Goal: Task Accomplishment & Management: Complete application form

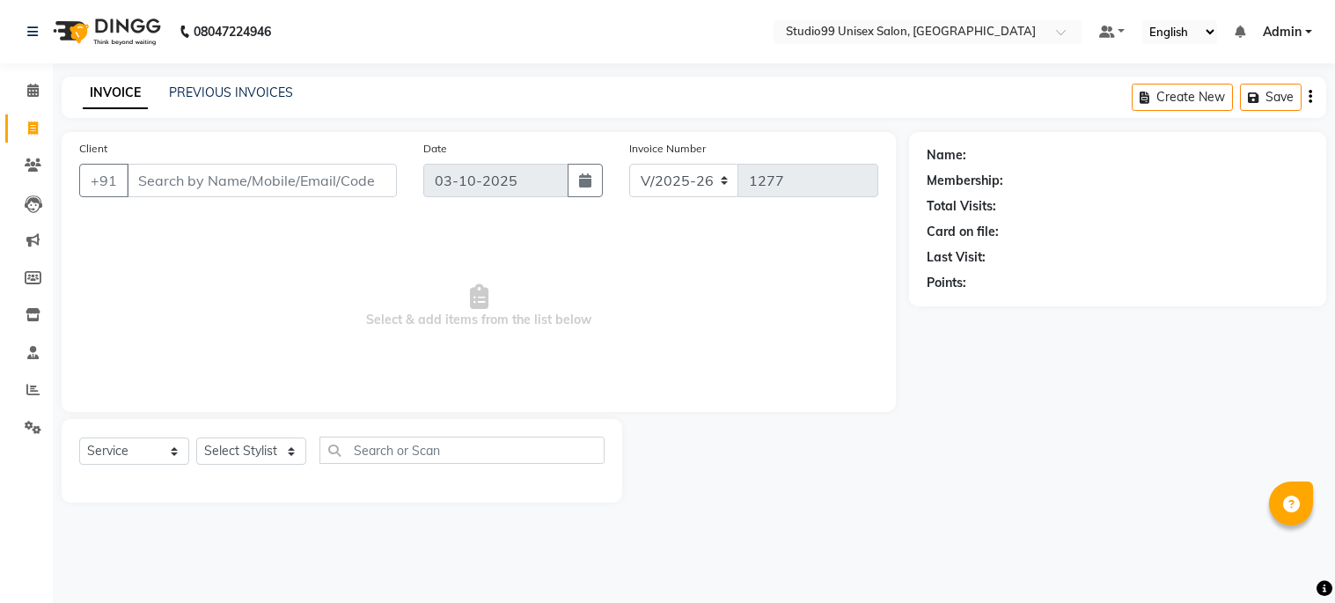
click at [11, 396] on link "Reports" at bounding box center [26, 390] width 42 height 29
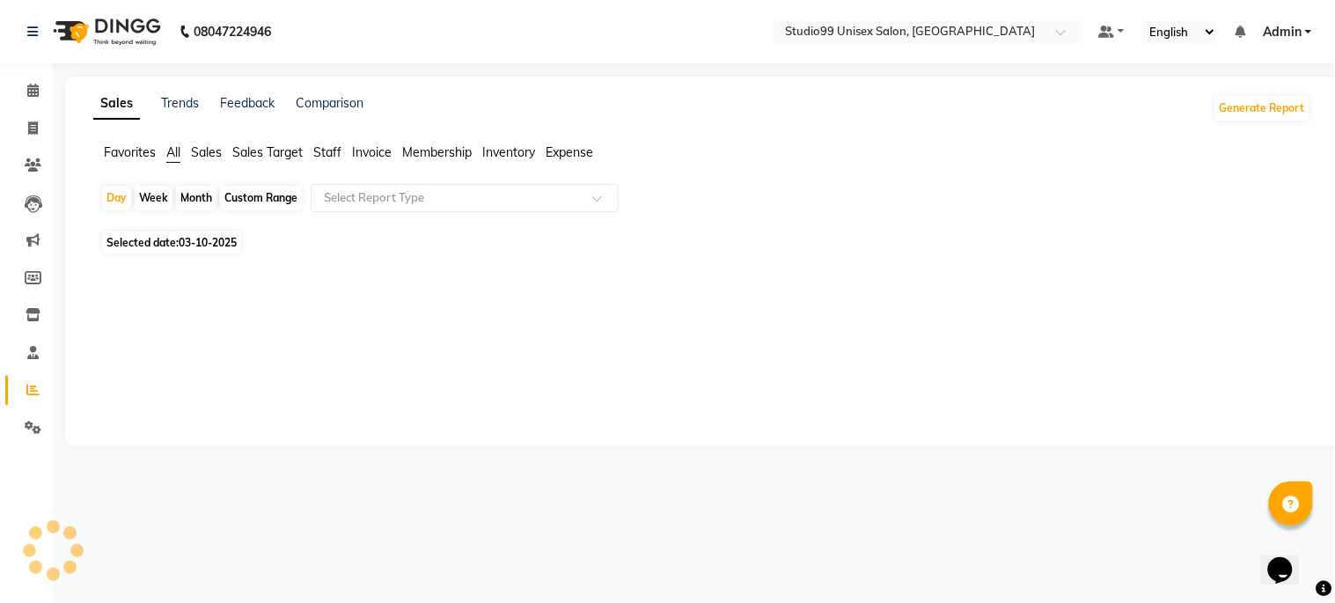
click at [203, 151] on span "Sales" at bounding box center [206, 152] width 31 height 16
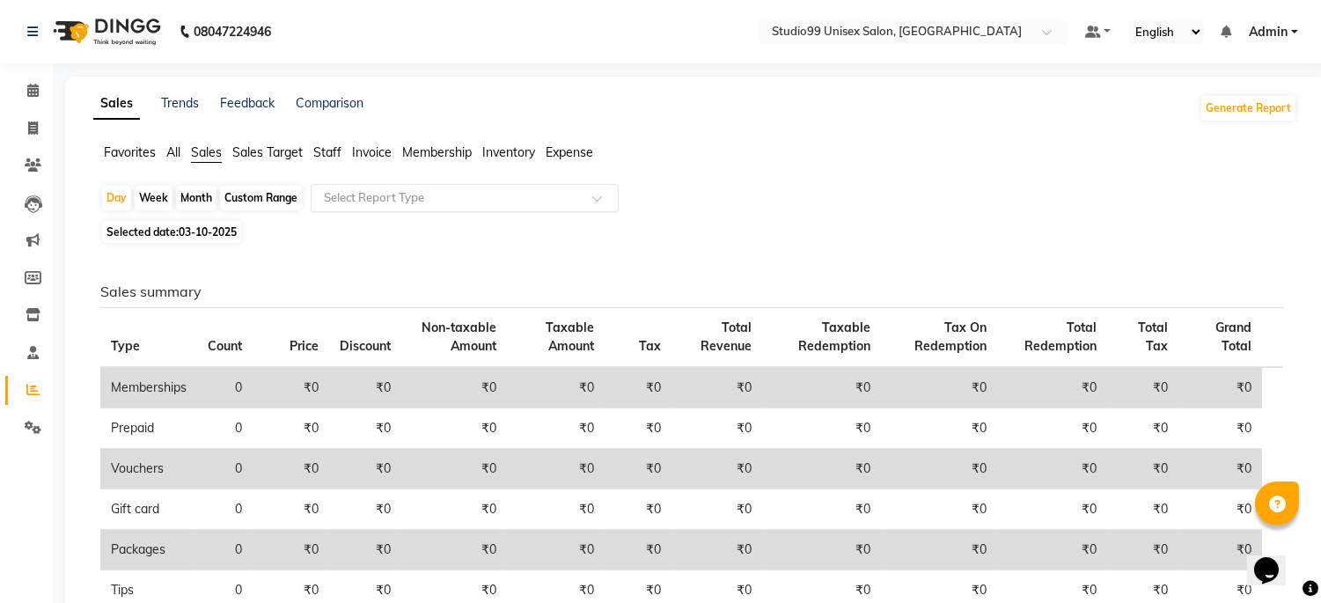
click at [358, 198] on input "text" at bounding box center [447, 198] width 254 height 18
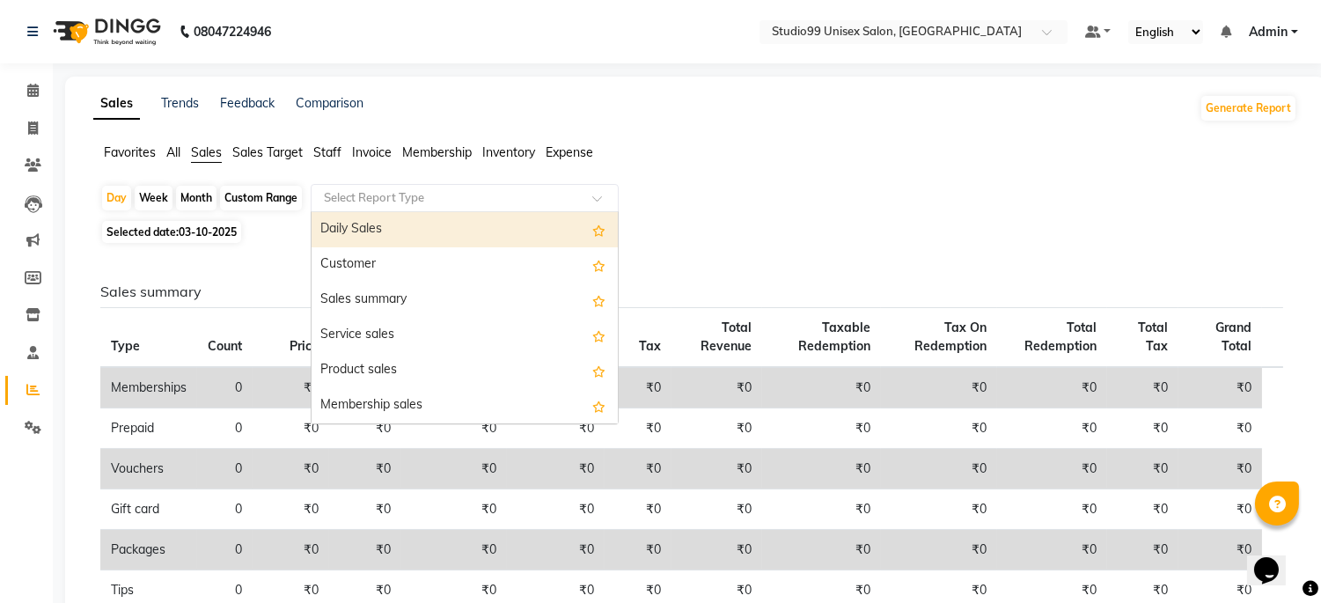
click at [364, 232] on div "Daily Sales" at bounding box center [465, 229] width 306 height 35
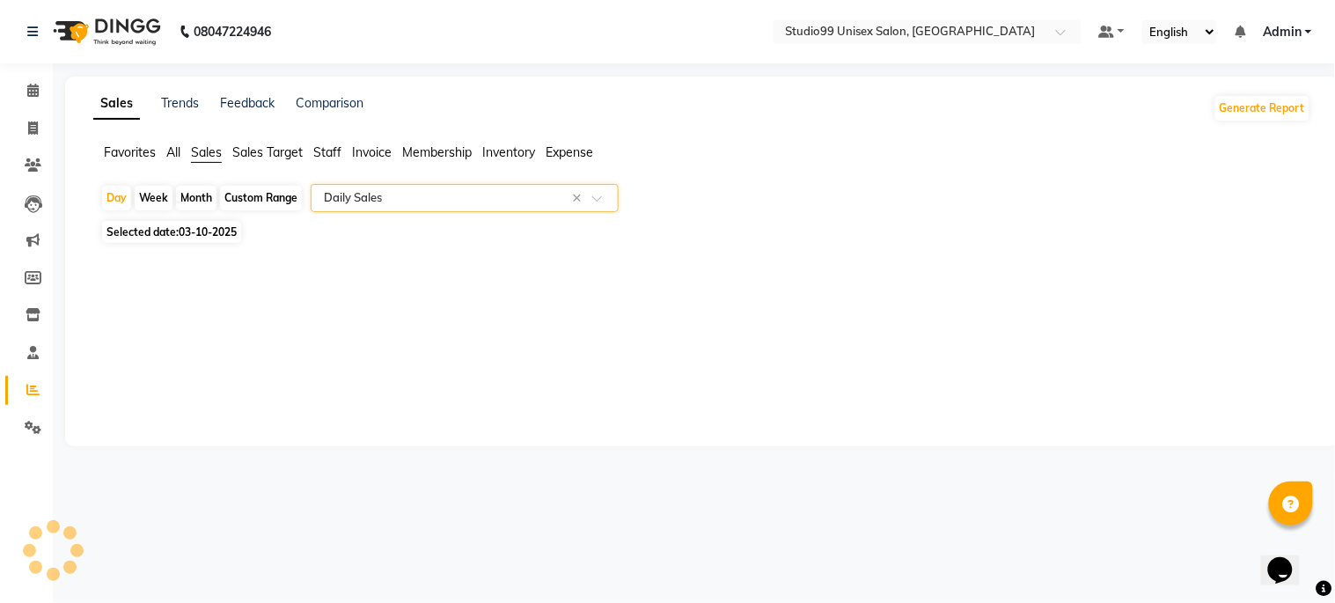
select select "csv"
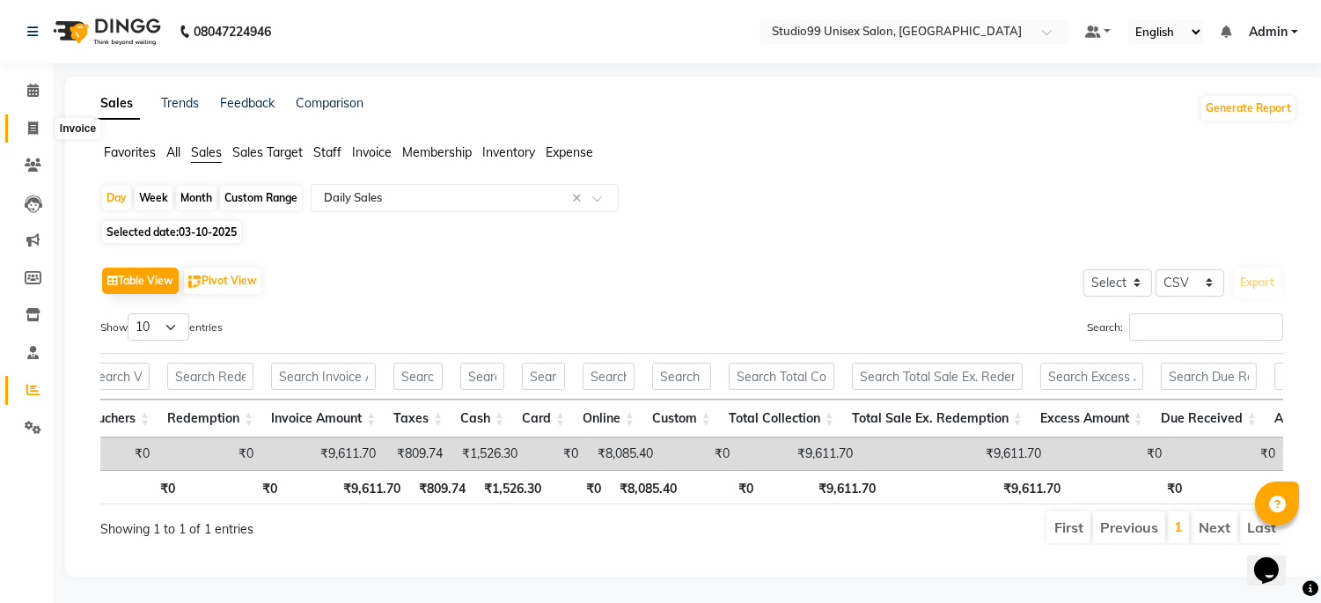
click at [29, 129] on icon at bounding box center [33, 127] width 10 height 13
select select "service"
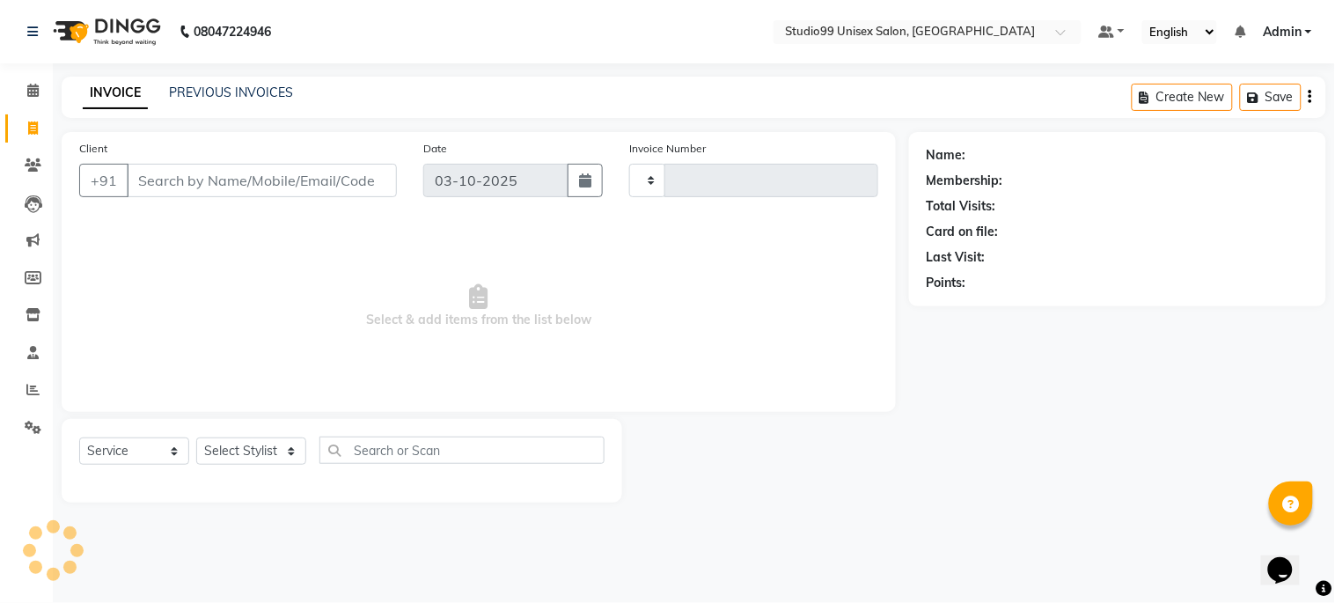
type input "1277"
select select "6061"
click at [146, 195] on input "Client" at bounding box center [262, 180] width 270 height 33
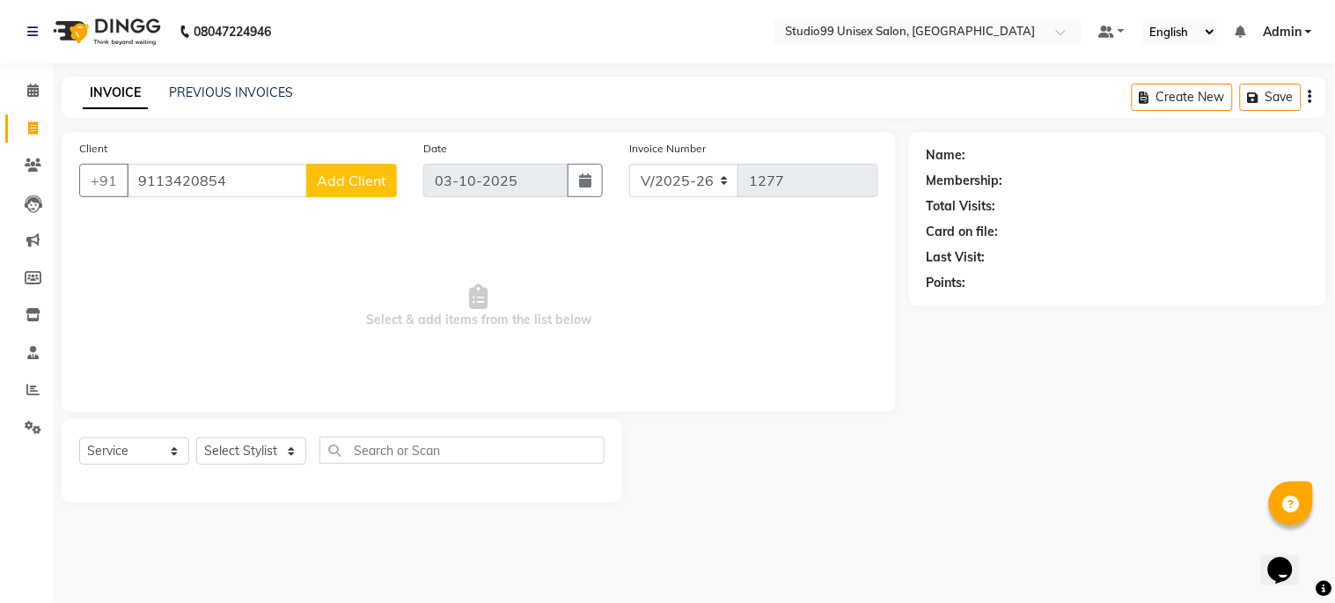
type input "9113420854"
click at [318, 181] on span "Add Client" at bounding box center [352, 181] width 70 height 18
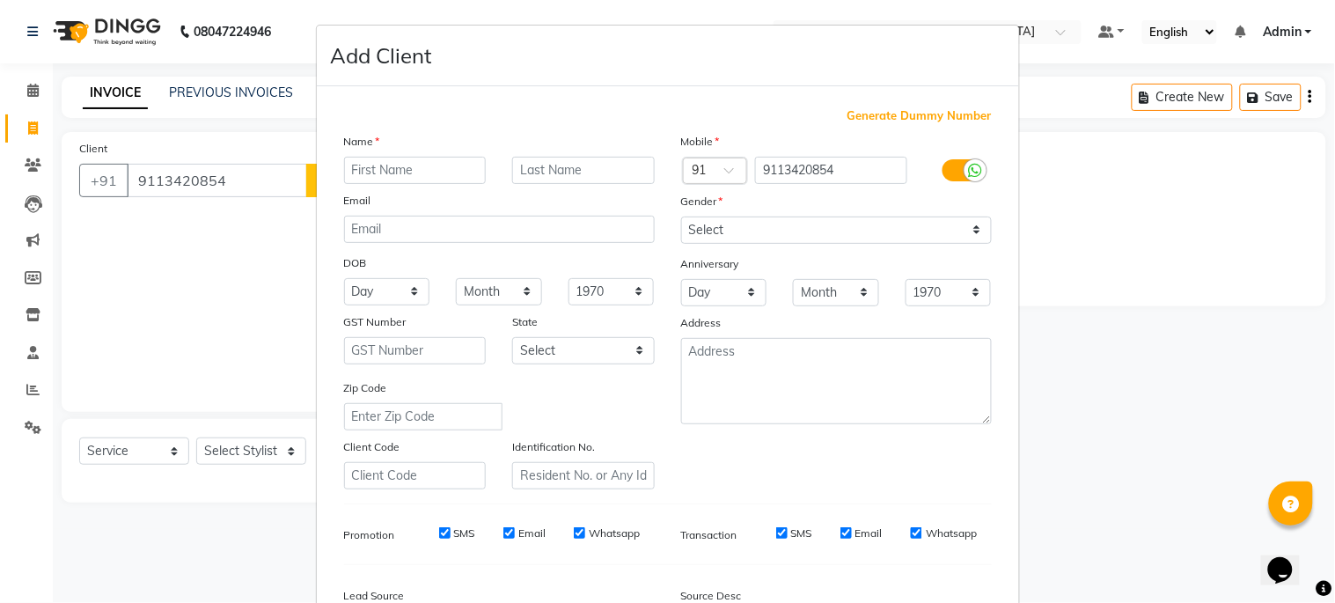
click at [355, 173] on input "text" at bounding box center [415, 170] width 143 height 27
type input "manish"
click at [558, 164] on input "text" at bounding box center [583, 170] width 143 height 27
type input "y"
type input "thakur."
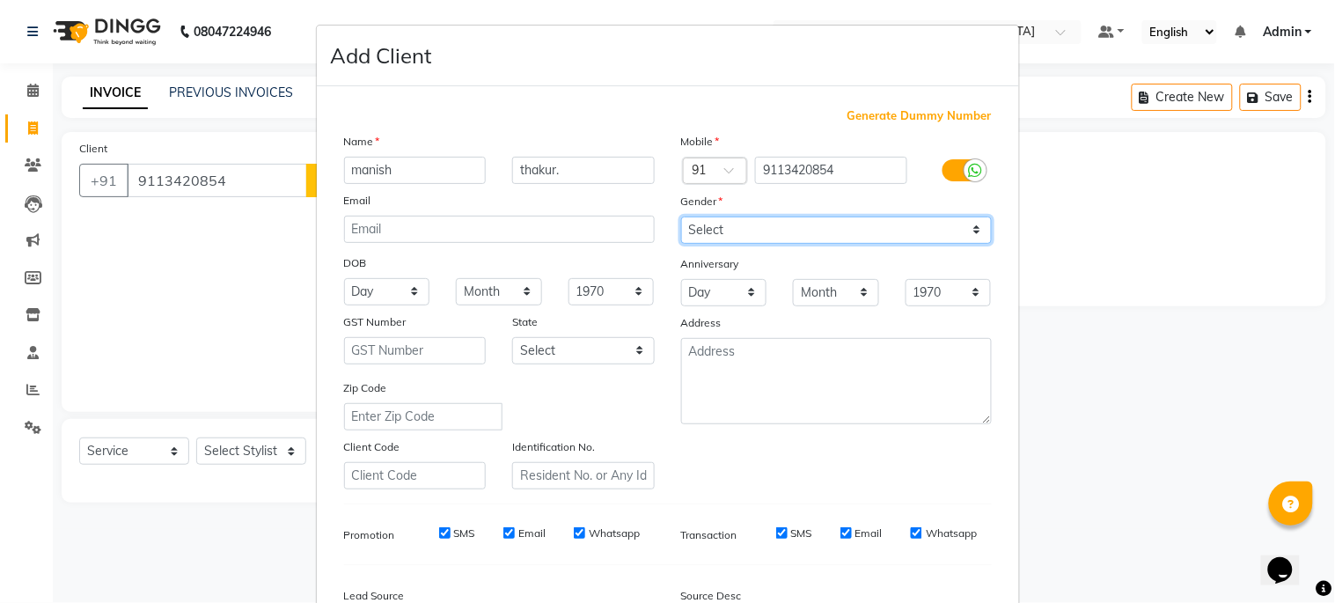
click at [707, 238] on select "Select [DEMOGRAPHIC_DATA] [DEMOGRAPHIC_DATA] Other Prefer Not To Say" at bounding box center [836, 230] width 311 height 27
select select "[DEMOGRAPHIC_DATA]"
click at [681, 217] on select "Select [DEMOGRAPHIC_DATA] [DEMOGRAPHIC_DATA] Other Prefer Not To Say" at bounding box center [836, 230] width 311 height 27
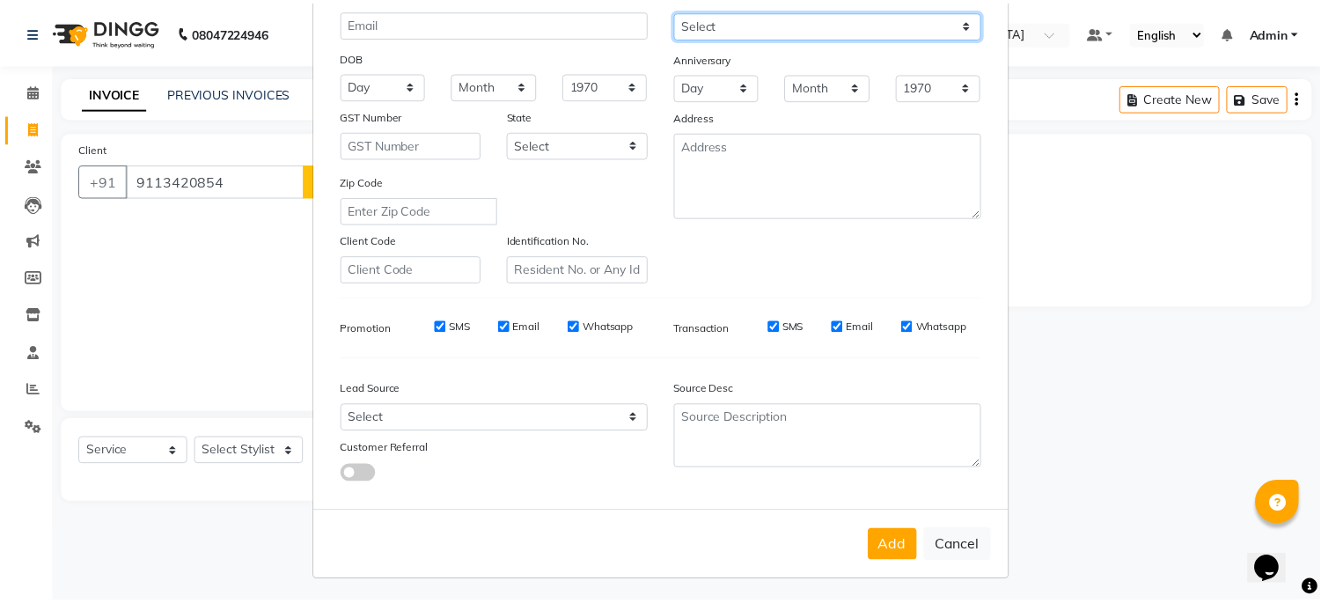
scroll to position [209, 0]
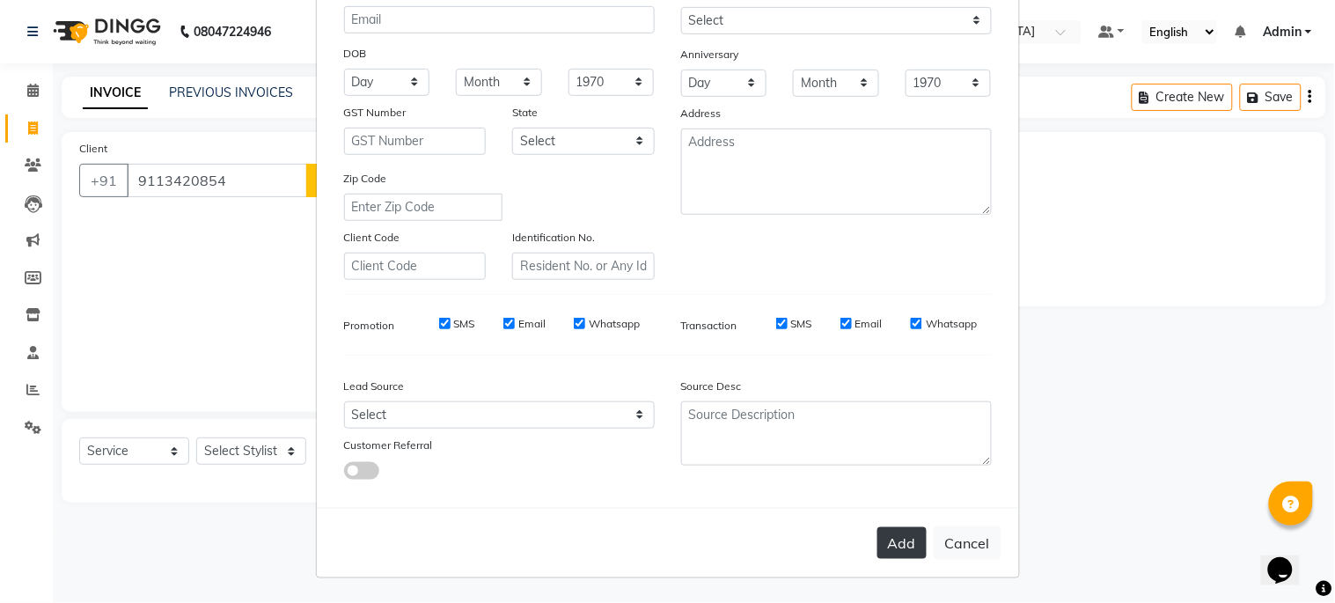
click at [902, 541] on button "Add" at bounding box center [902, 543] width 49 height 32
click at [246, 452] on ngb-modal-window "Add Client Generate Dummy Number Name [PERSON_NAME]. Email DOB Day 01 02 03 04 …" at bounding box center [667, 301] width 1335 height 603
select select
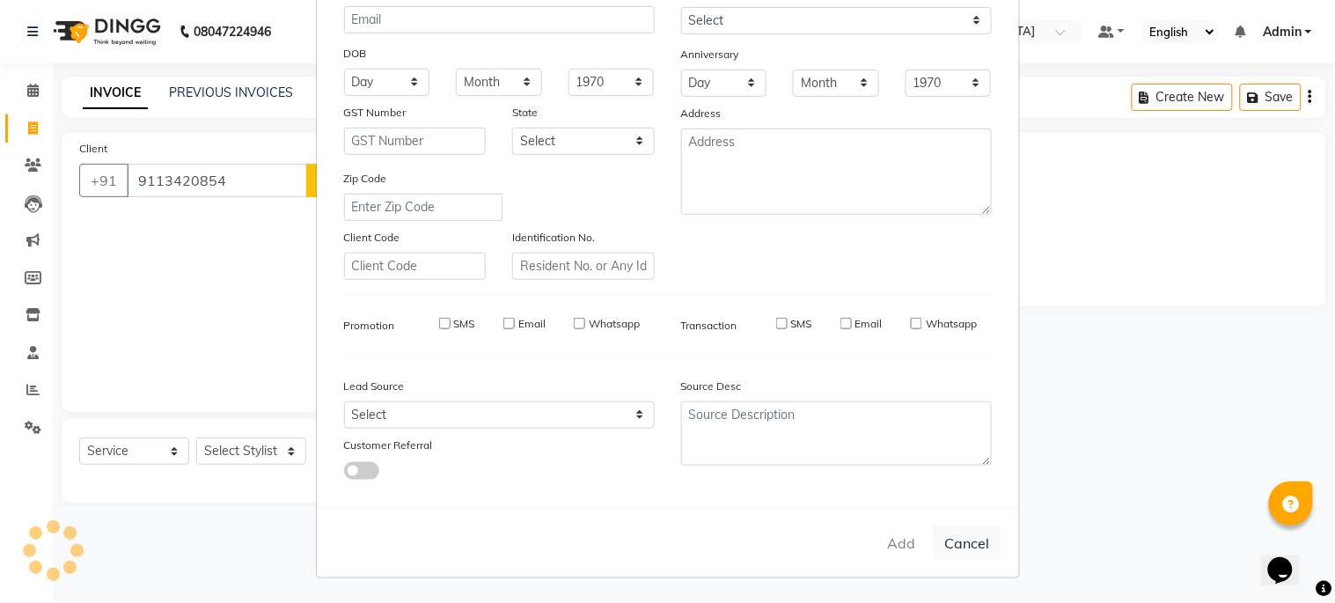
select select
checkbox input "false"
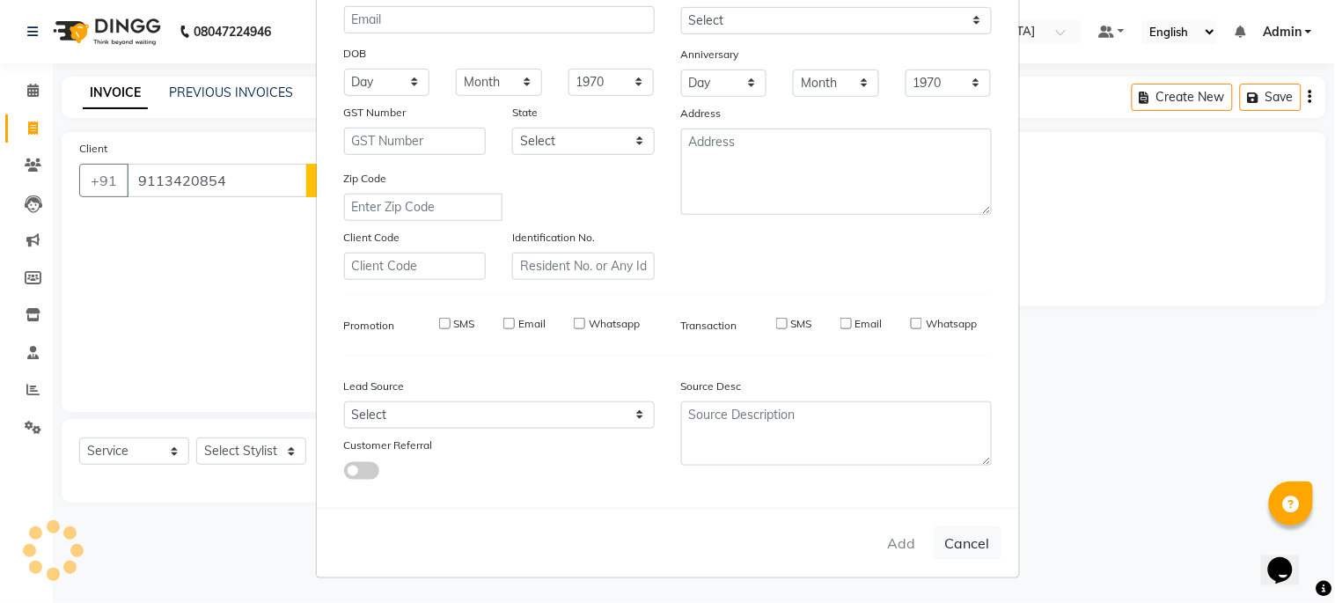
checkbox input "false"
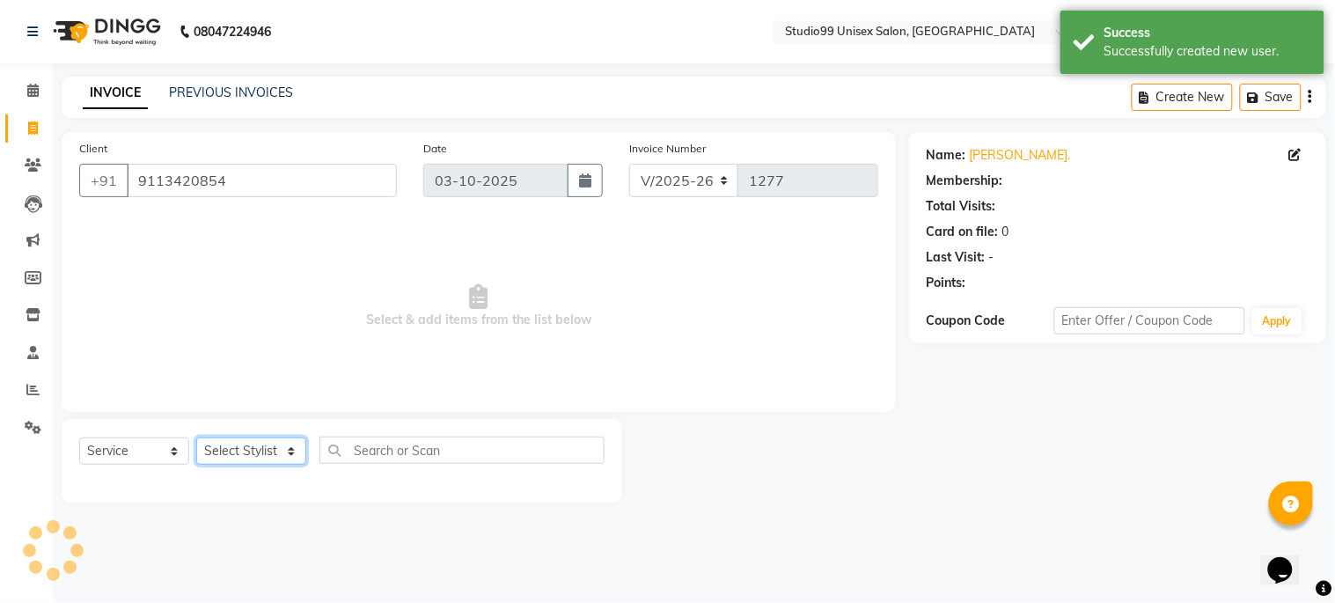
click at [249, 444] on select "Select Stylist Admin [PERSON_NAME] pooja Shankar [PERSON_NAME]" at bounding box center [251, 450] width 110 height 27
select select "1: Object"
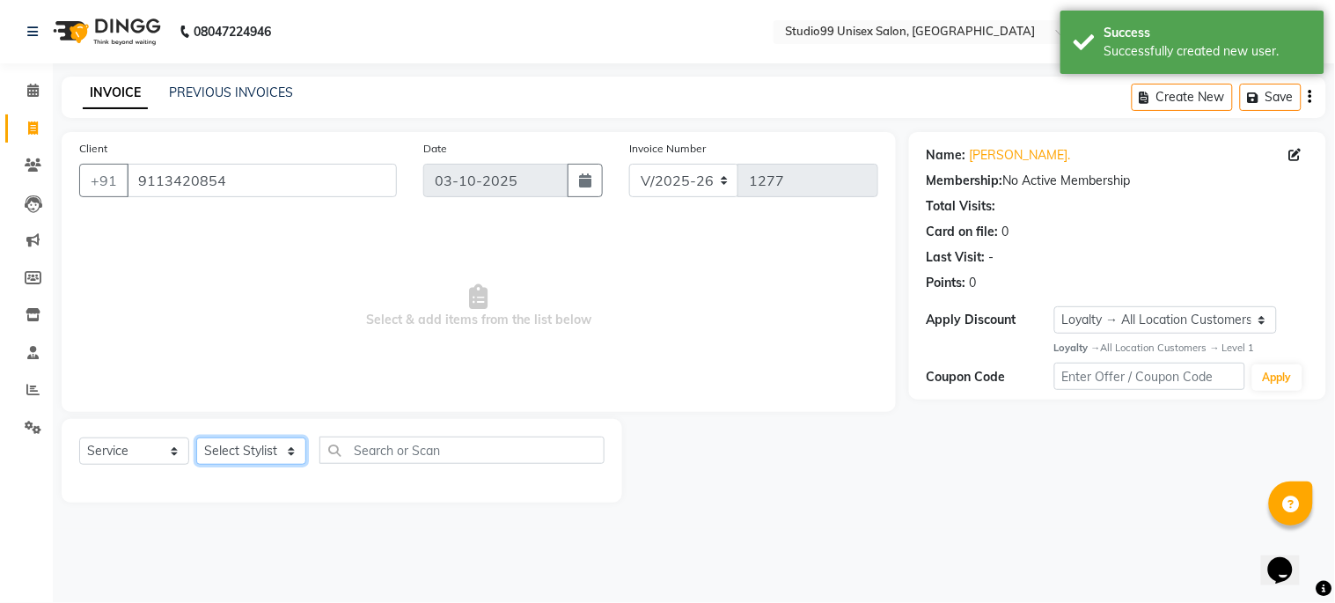
select select "45042"
click at [196, 438] on select "Select Stylist Admin [PERSON_NAME] pooja Shankar [PERSON_NAME]" at bounding box center [251, 450] width 110 height 27
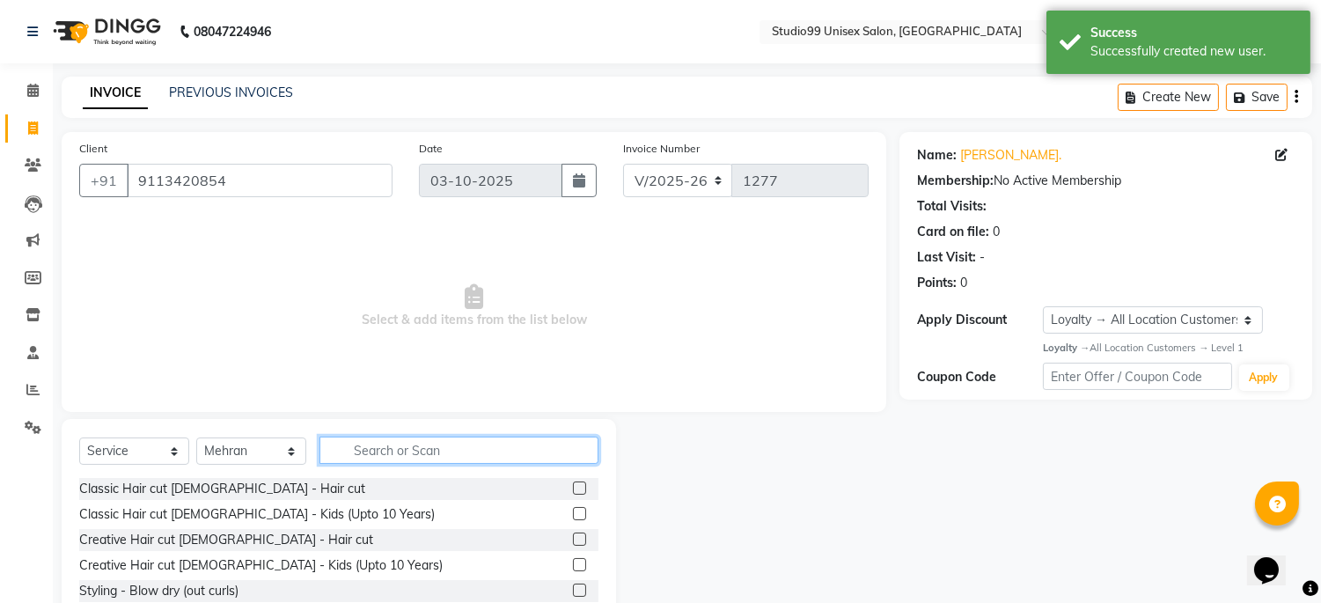
click at [341, 454] on input "text" at bounding box center [459, 450] width 279 height 27
click at [412, 445] on input "text" at bounding box center [459, 450] width 279 height 27
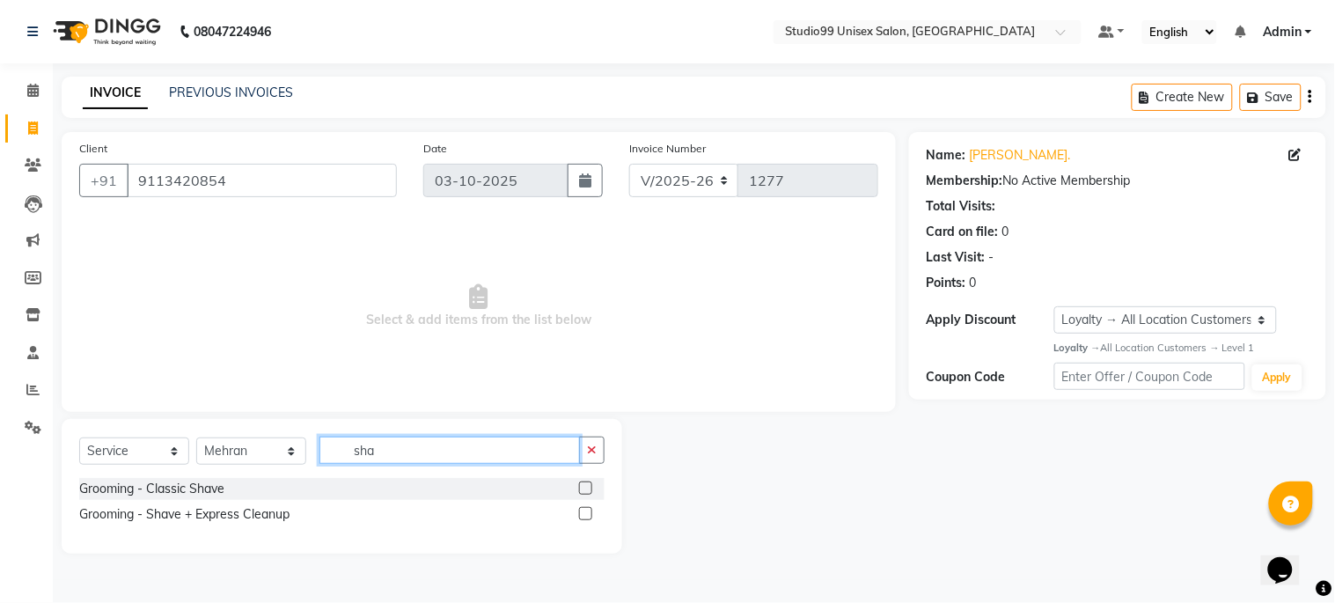
type input "sha"
click at [587, 489] on label at bounding box center [585, 487] width 13 height 13
click at [587, 489] on input "checkbox" at bounding box center [584, 488] width 11 height 11
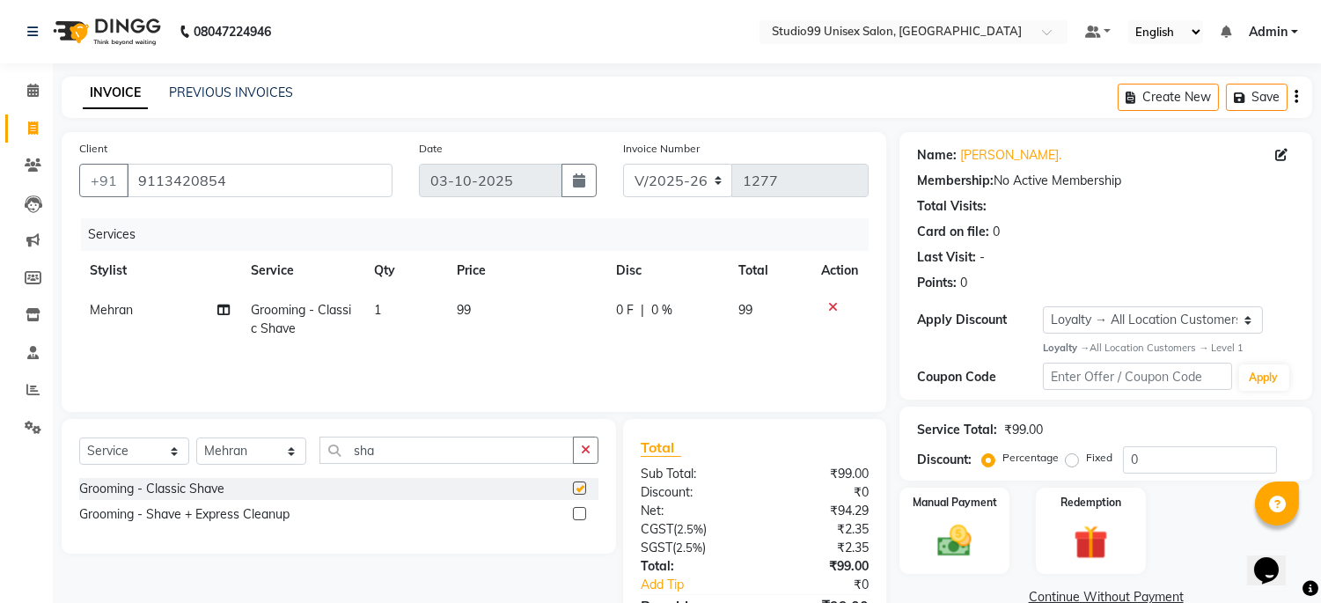
checkbox input "false"
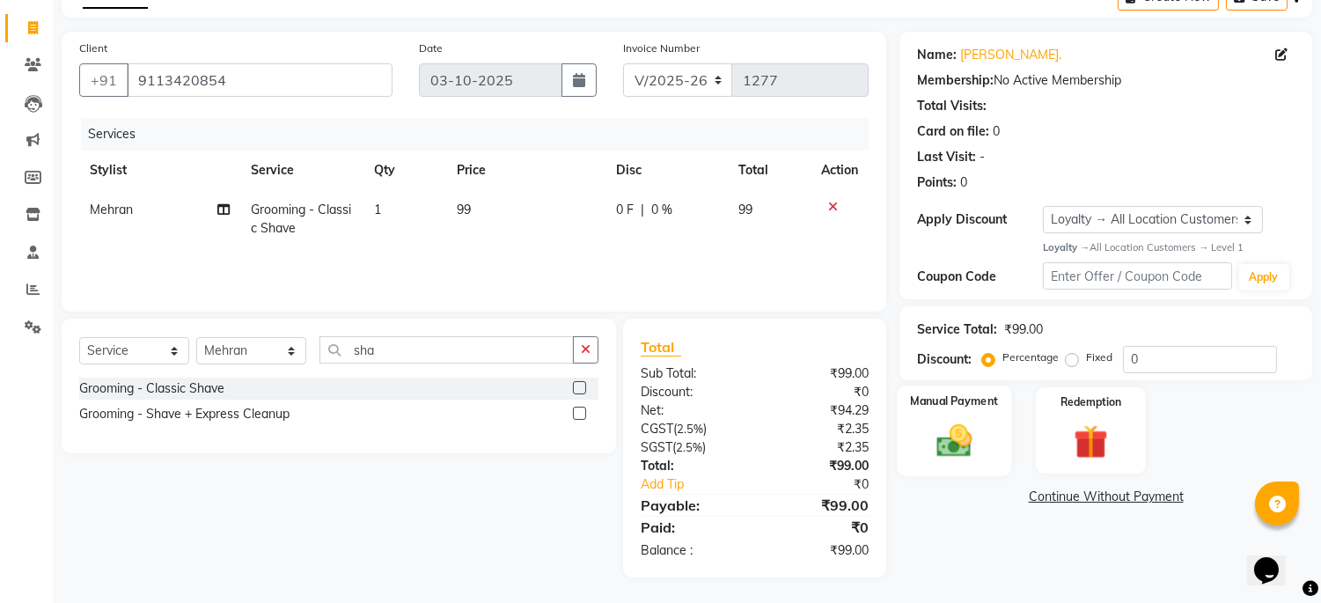
click at [974, 444] on img at bounding box center [955, 440] width 58 height 41
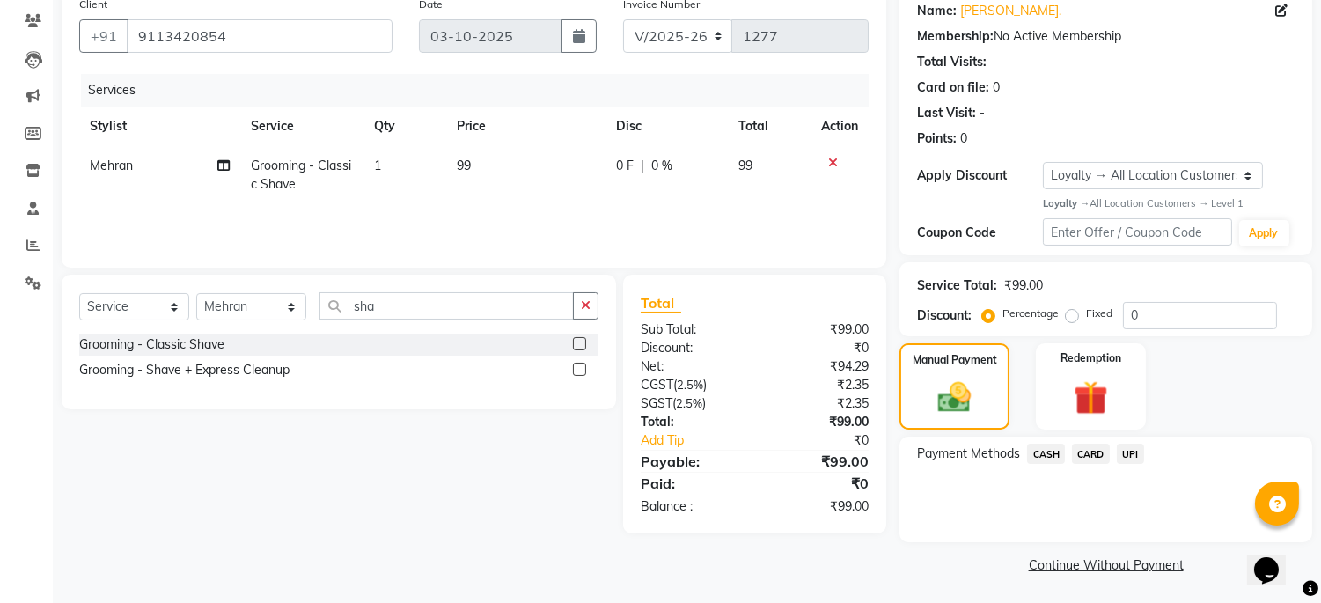
scroll to position [145, 0]
click at [1052, 453] on span "CASH" at bounding box center [1046, 453] width 38 height 20
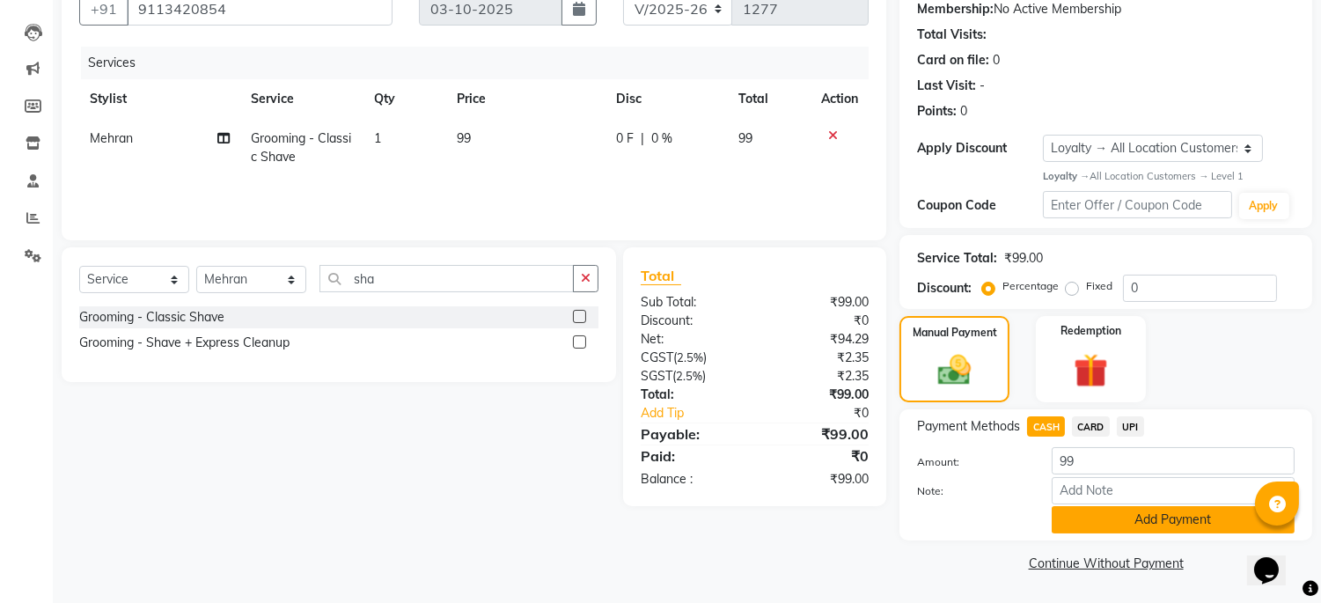
click at [1088, 512] on button "Add Payment" at bounding box center [1173, 519] width 243 height 27
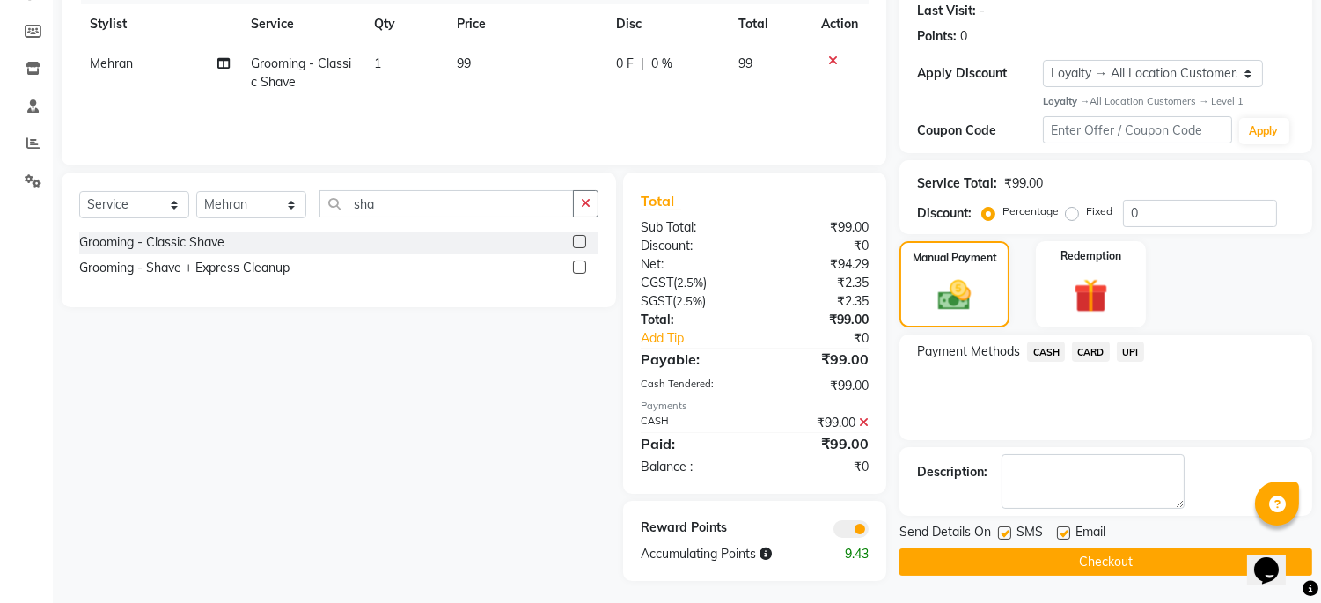
scroll to position [250, 0]
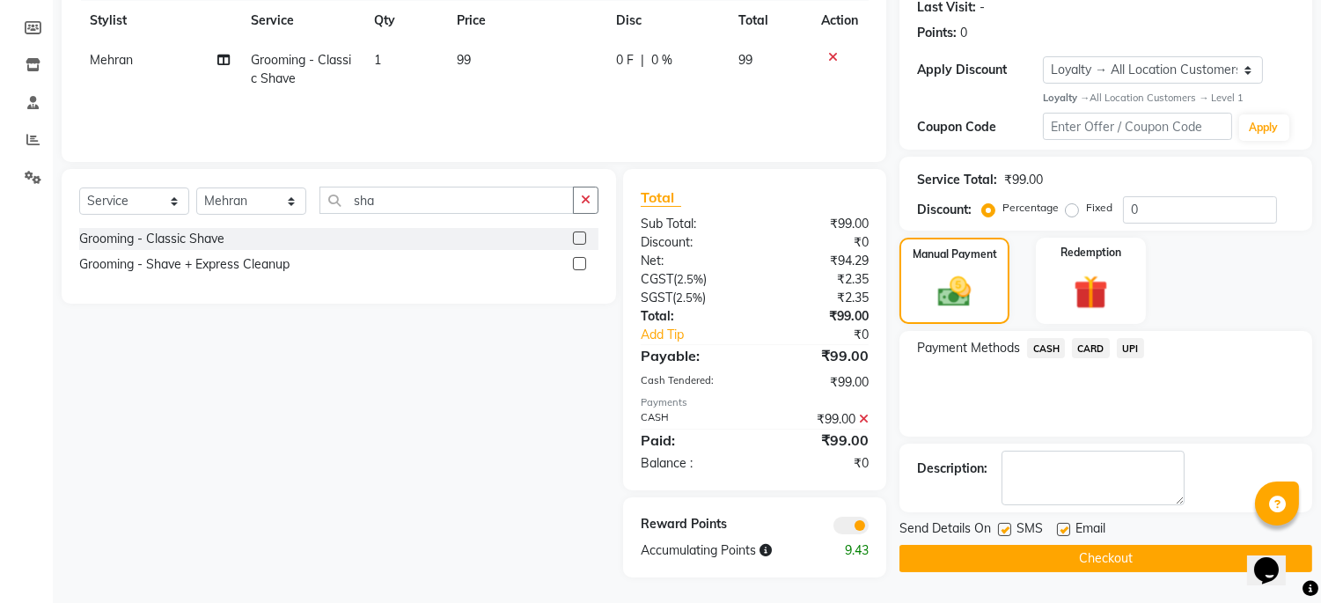
click at [1084, 553] on button "Checkout" at bounding box center [1106, 558] width 413 height 27
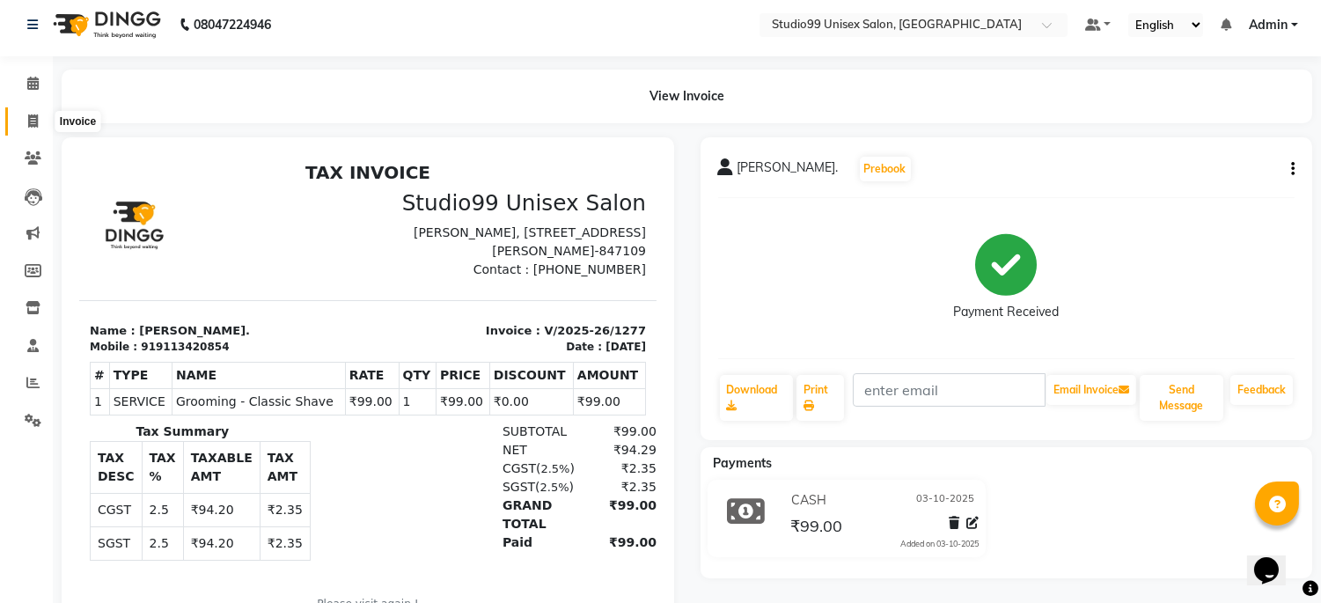
click at [33, 121] on icon at bounding box center [33, 120] width 10 height 13
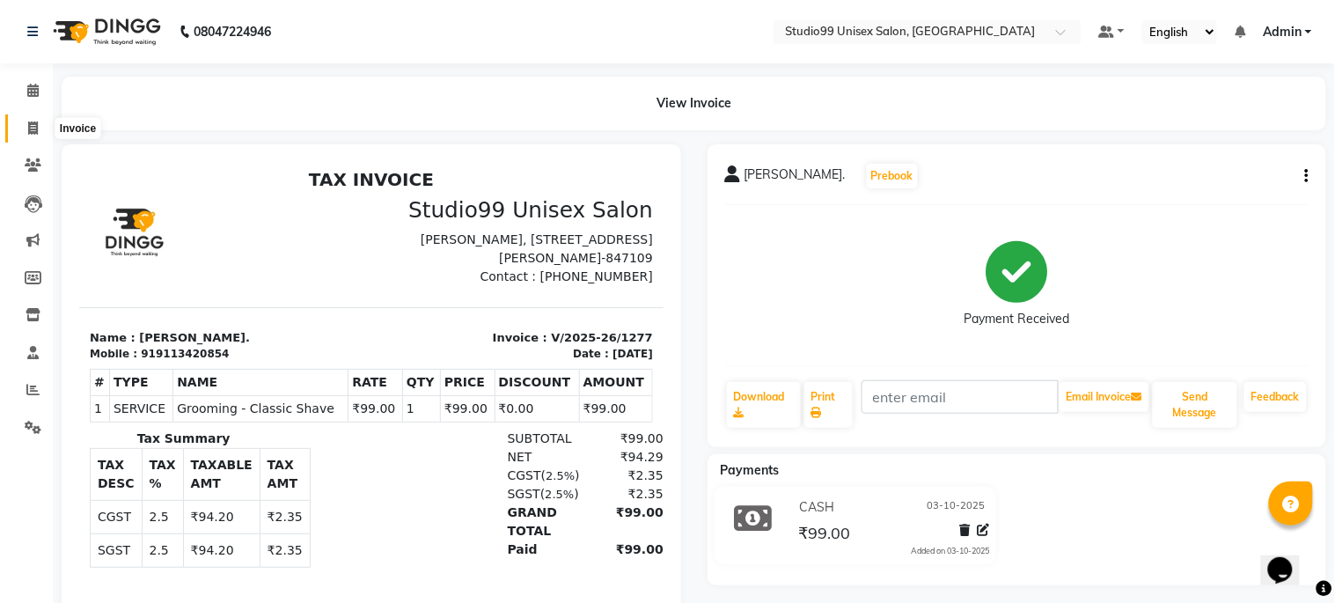
select select "service"
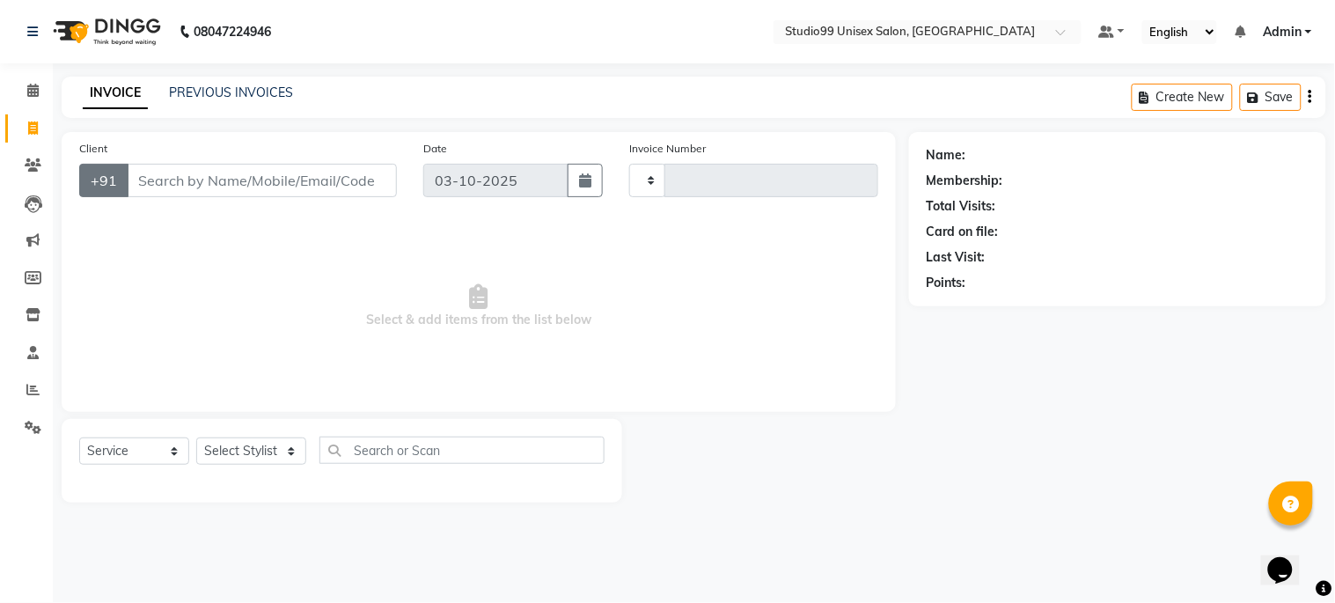
type input "1278"
select select "6061"
click at [180, 180] on input "Client" at bounding box center [262, 180] width 270 height 33
click at [246, 443] on select "Select Stylist" at bounding box center [251, 450] width 110 height 27
select select "45039"
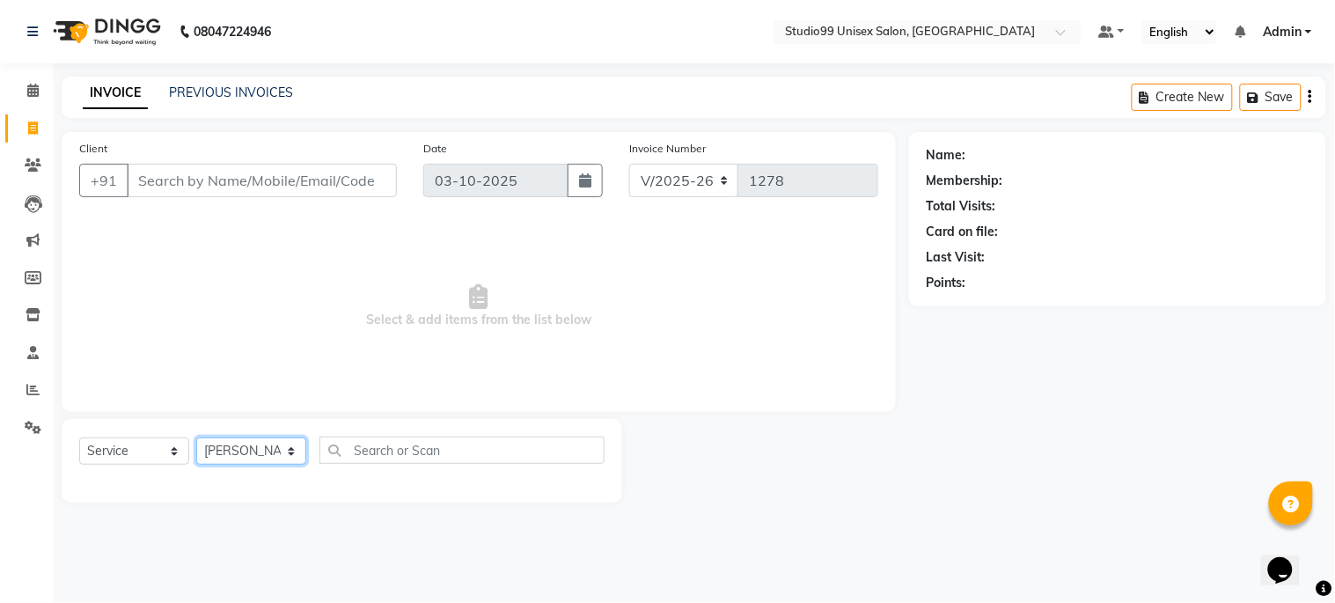
click at [196, 438] on select "Select Stylist Admin [PERSON_NAME] pooja Shankar [PERSON_NAME]" at bounding box center [251, 450] width 110 height 27
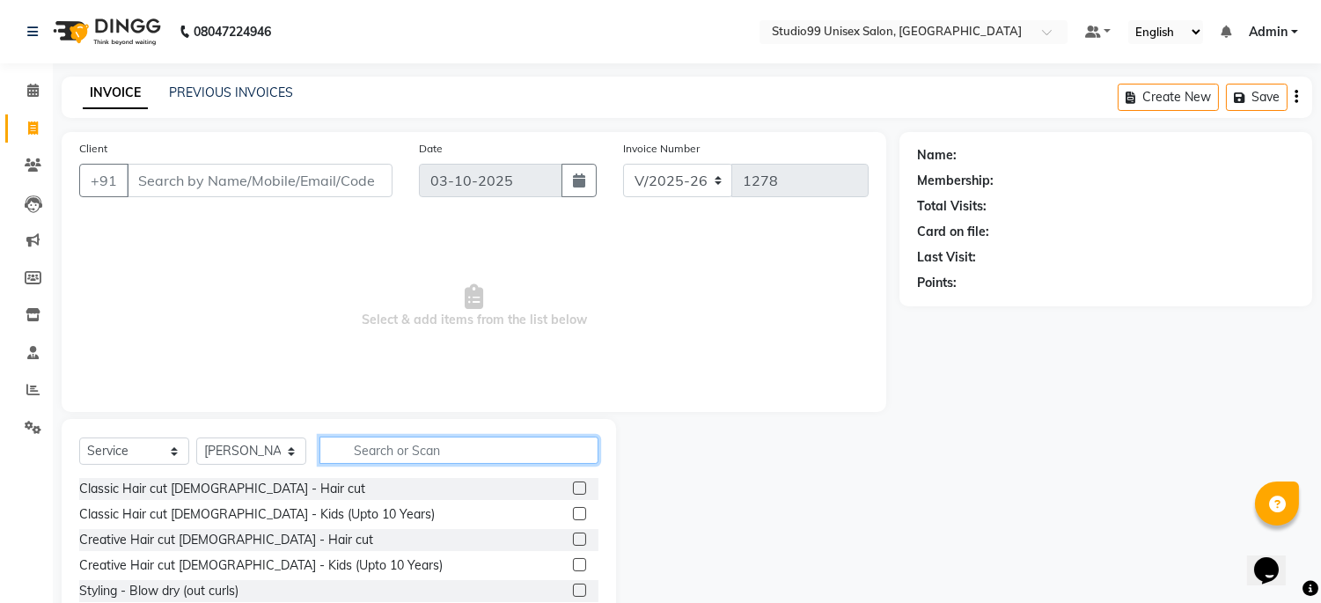
click at [409, 450] on input "text" at bounding box center [459, 450] width 279 height 27
type input "head"
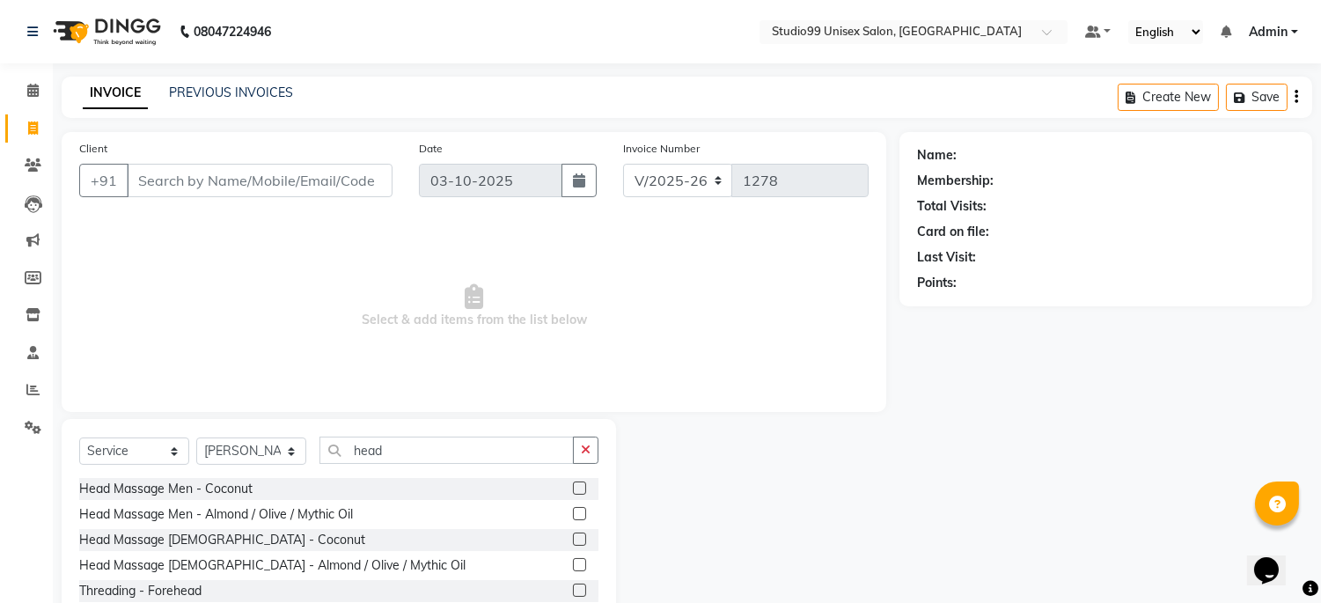
click at [581, 487] on label at bounding box center [579, 487] width 13 height 13
click at [581, 487] on input "checkbox" at bounding box center [578, 488] width 11 height 11
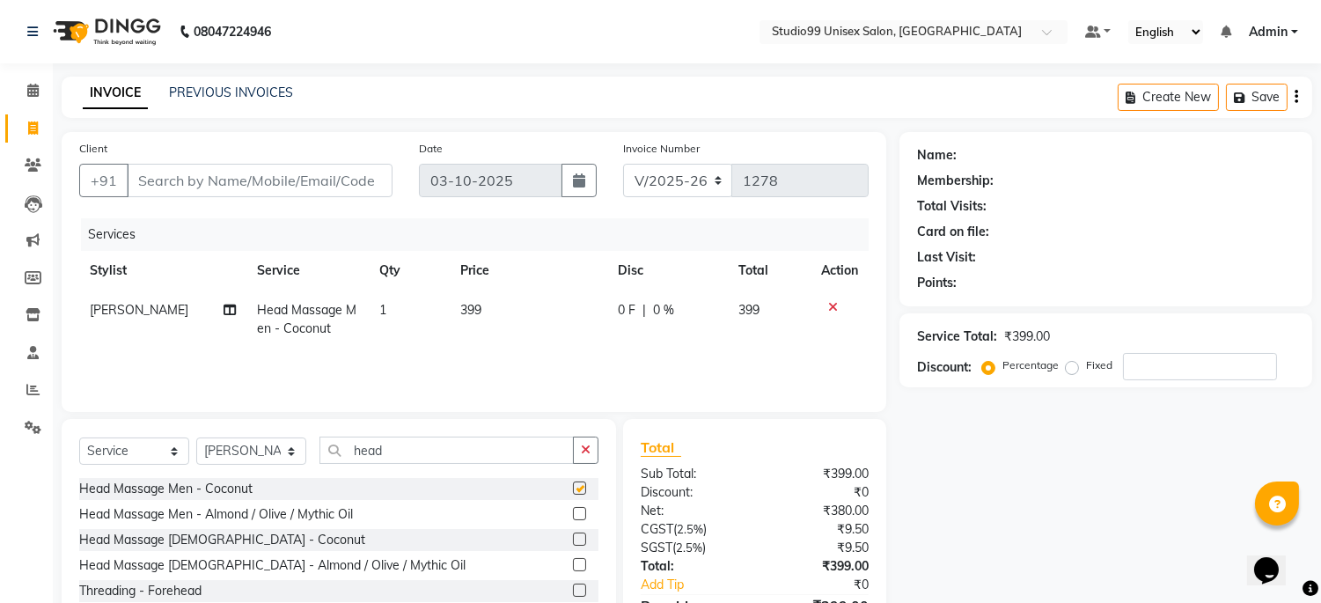
checkbox input "false"
drag, startPoint x: 437, startPoint y: 455, endPoint x: 352, endPoint y: 437, distance: 86.3
click at [324, 438] on input "head" at bounding box center [447, 450] width 254 height 27
click at [1148, 368] on input "number" at bounding box center [1200, 366] width 154 height 27
type input "25"
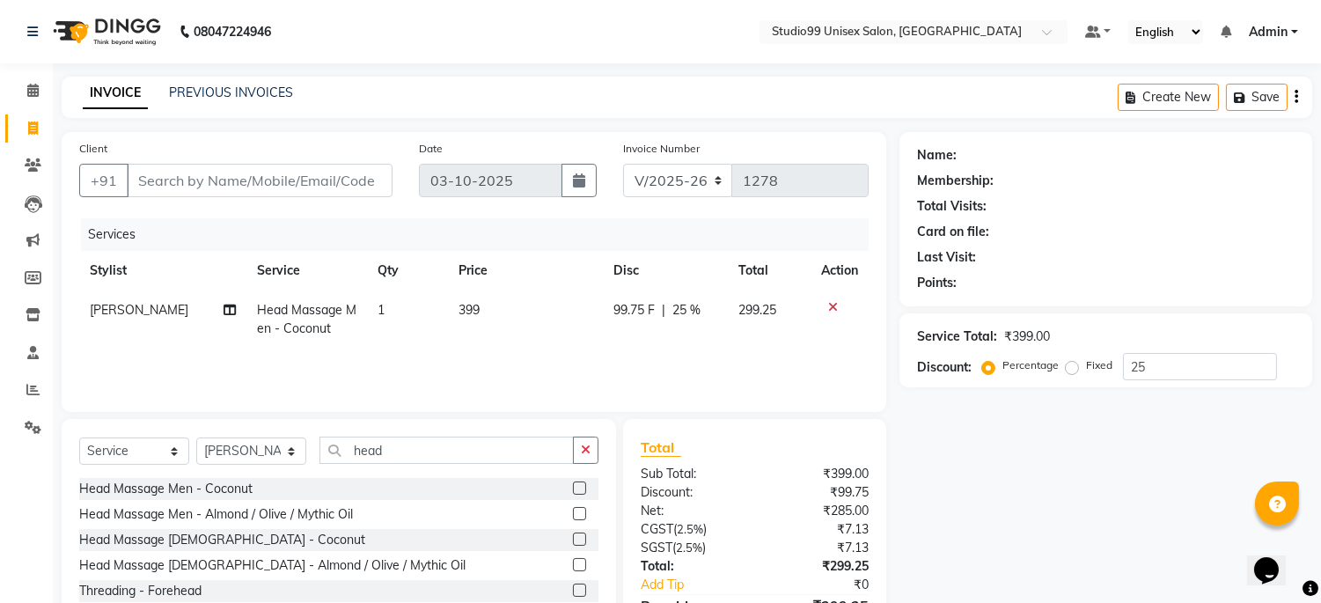
click at [966, 482] on div "Name: Membership: Total Visits: Card on file: Last Visit: Points: Service Total…" at bounding box center [1113, 405] width 426 height 546
click at [195, 186] on input "Client" at bounding box center [260, 180] width 266 height 33
type input "6"
type input "0"
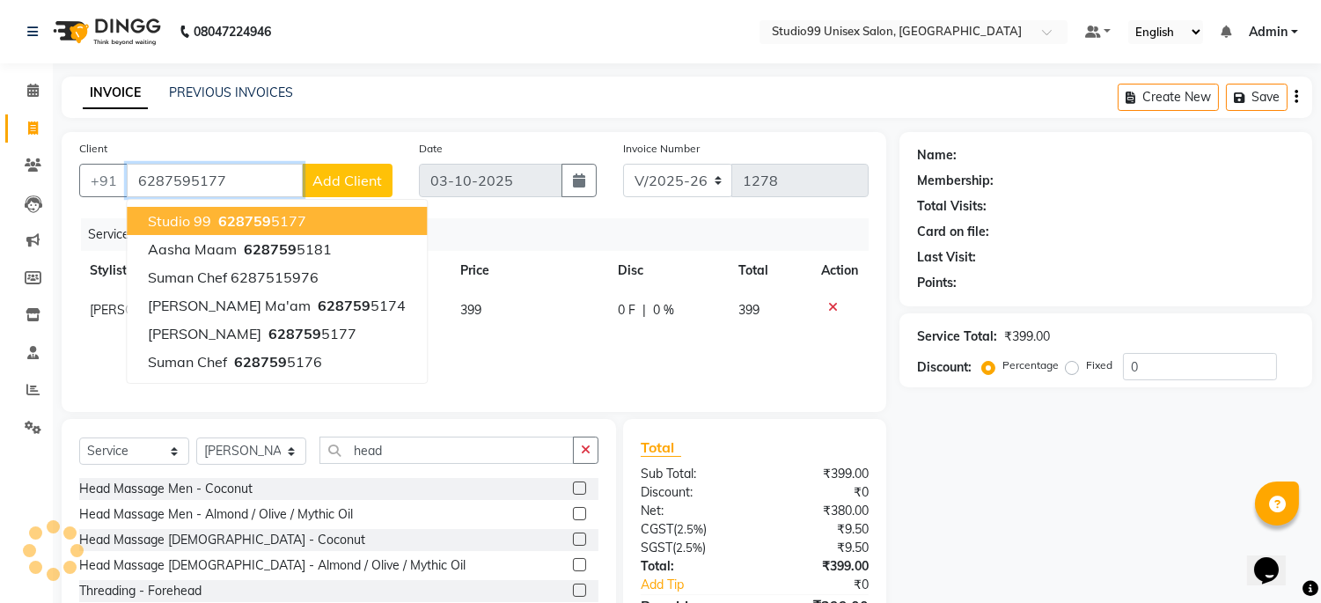
type input "6287595177"
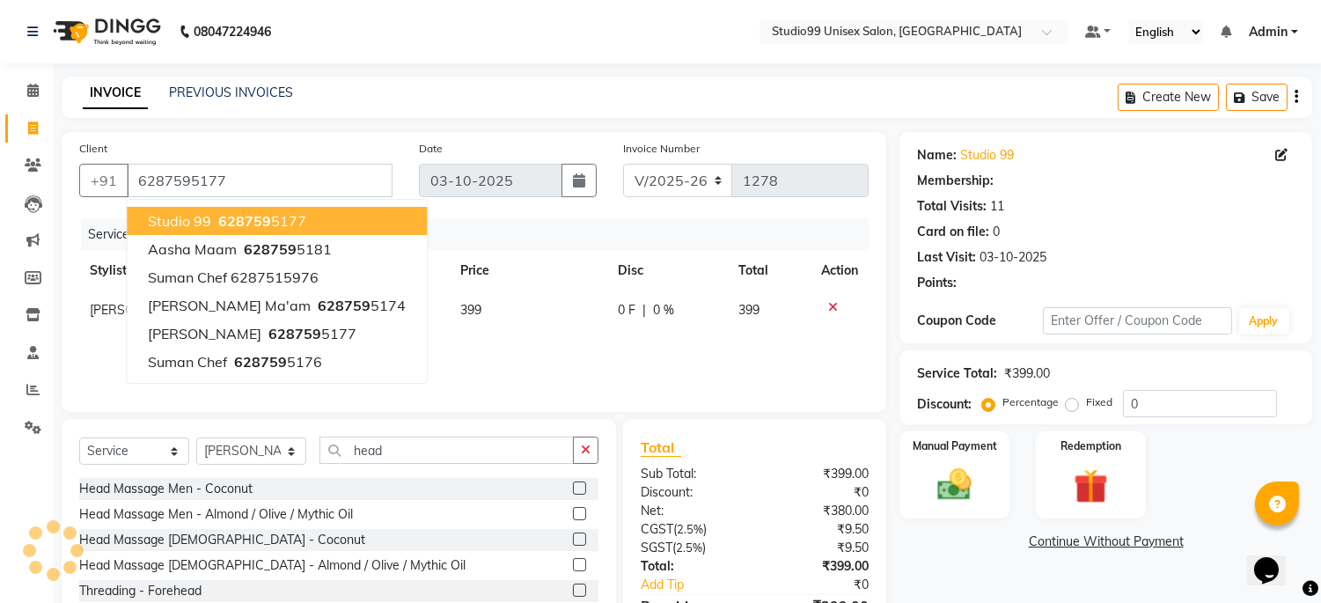
select select "1: Object"
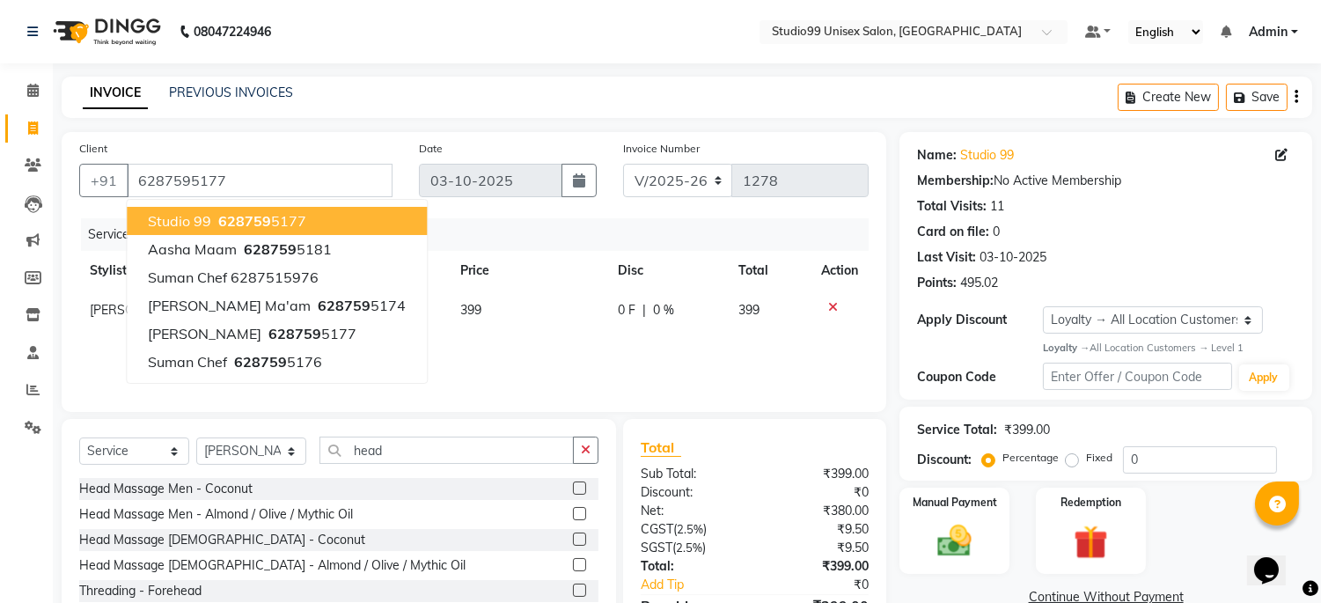
click at [294, 224] on ngb-highlight "628759 5177" at bounding box center [261, 221] width 92 height 18
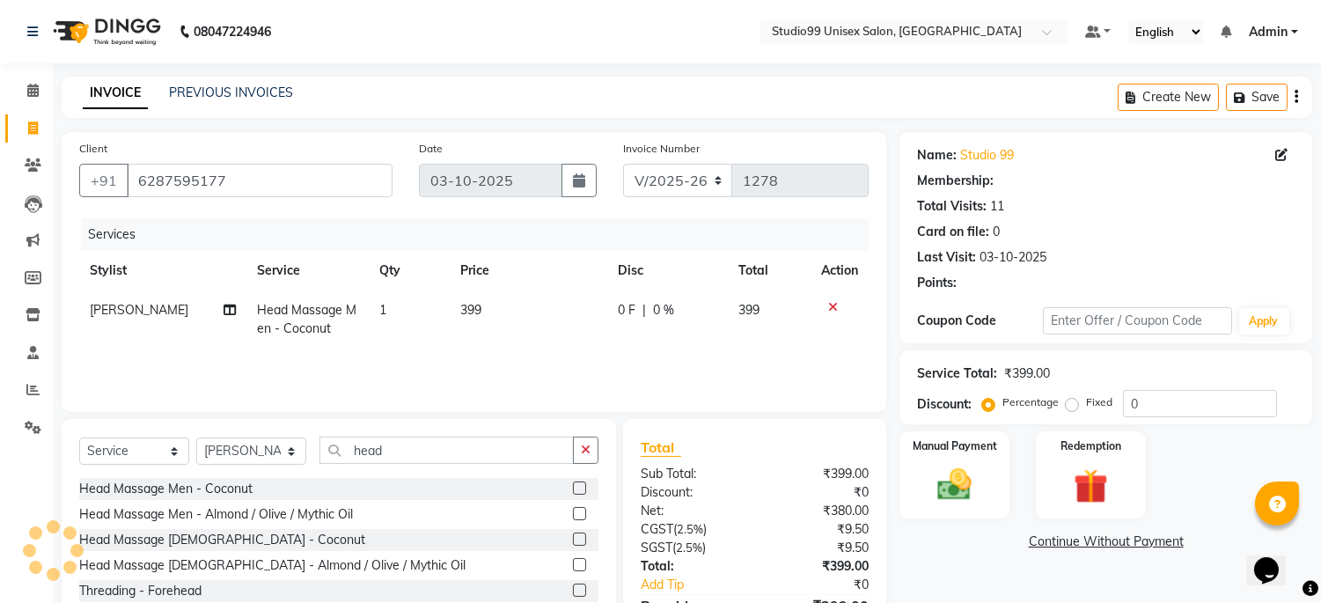
select select "1: Object"
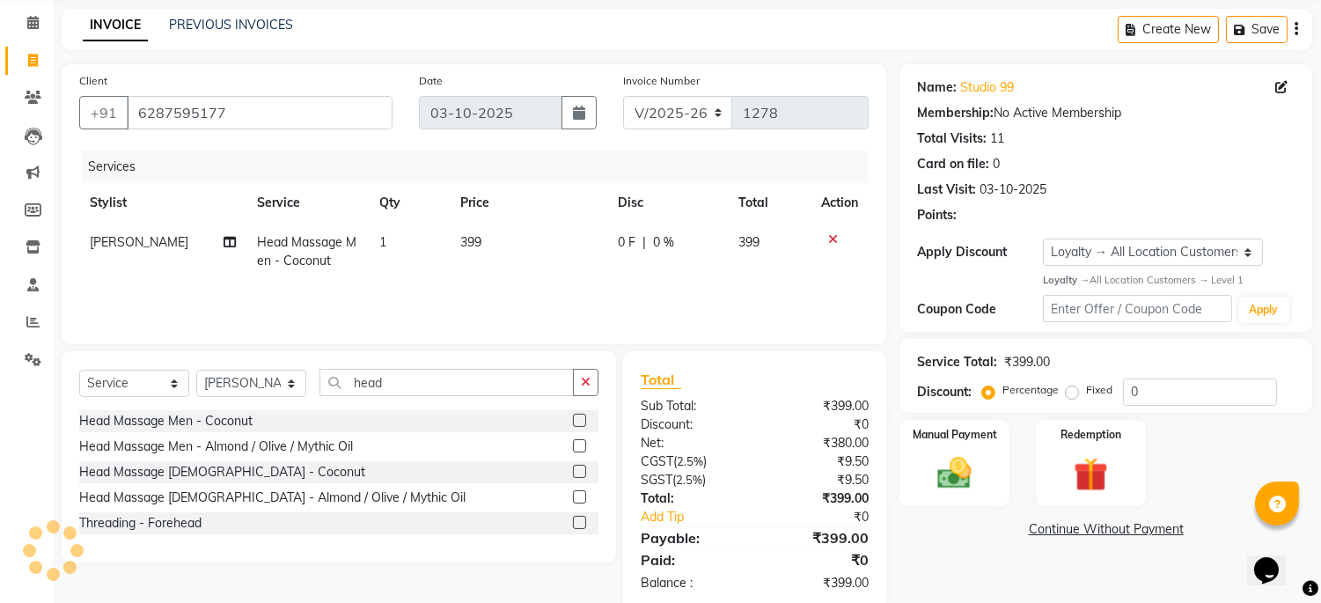
scroll to position [100, 0]
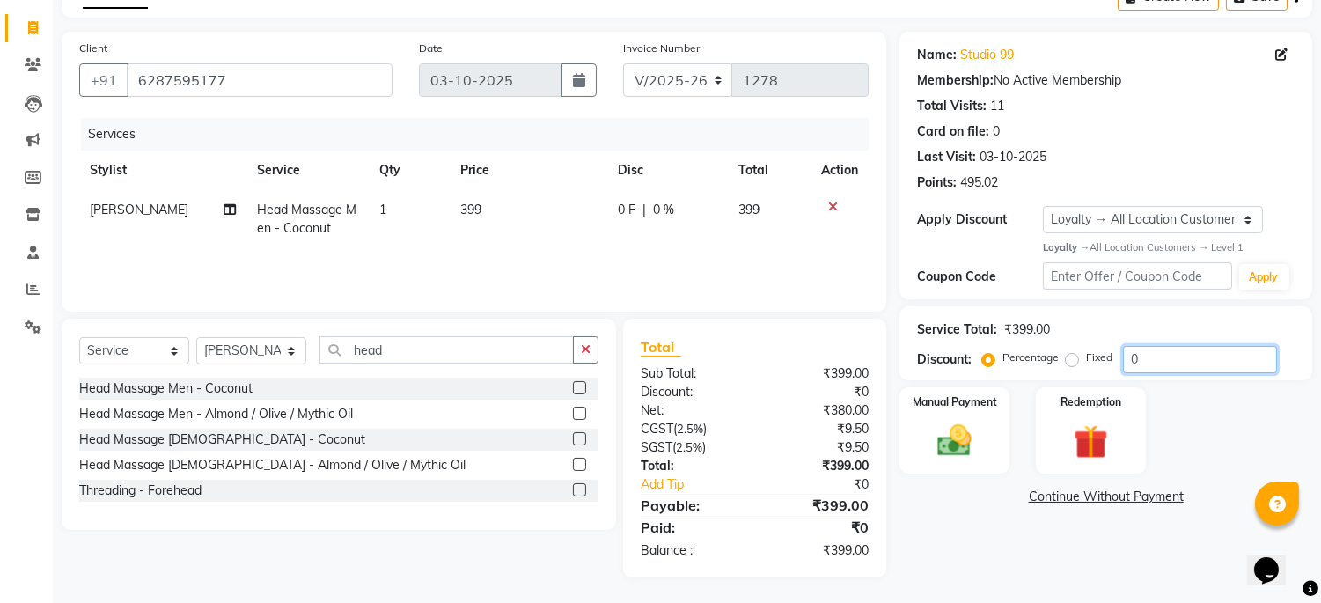
drag, startPoint x: 1208, startPoint y: 363, endPoint x: 859, endPoint y: 332, distance: 349.9
click at [855, 338] on div "Client [PHONE_NUMBER] Date [DATE] Invoice Number V/2025 V/[PHONE_NUMBER] Servic…" at bounding box center [686, 305] width 1277 height 546
type input "25"
click at [948, 555] on div "Name: Studio 99 Membership: No Active Membership Total Visits: 11 Card on file:…" at bounding box center [1113, 305] width 426 height 546
click at [962, 458] on img at bounding box center [955, 440] width 58 height 41
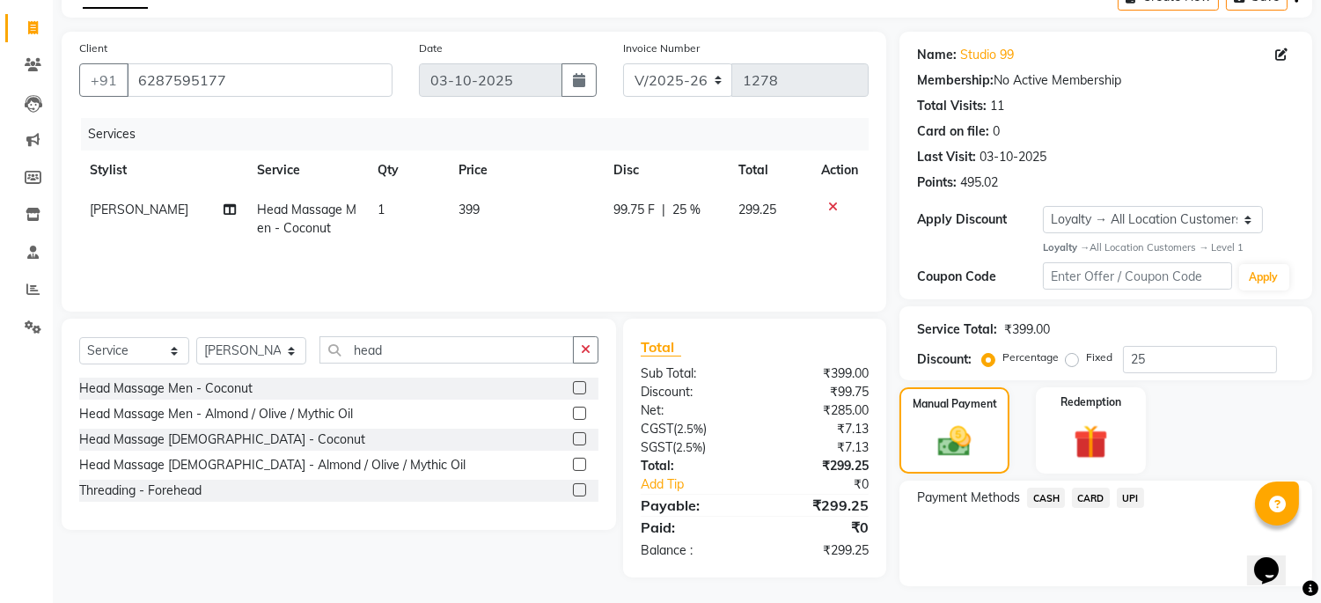
click at [1059, 498] on span "CASH" at bounding box center [1046, 498] width 38 height 20
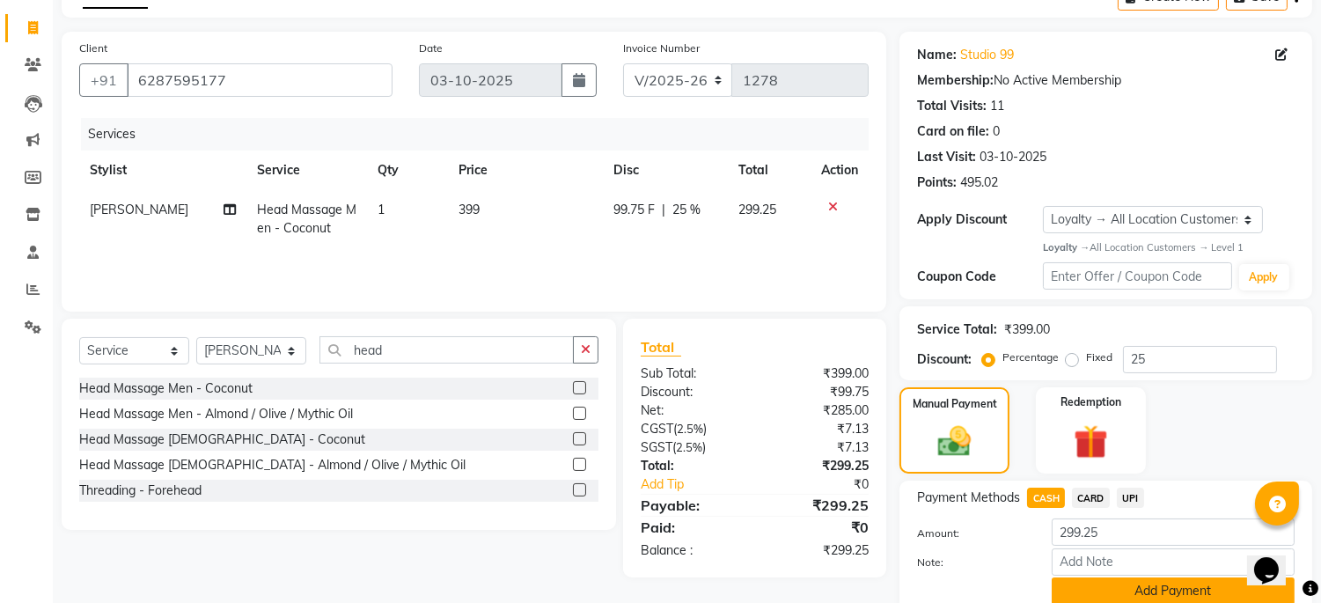
scroll to position [172, 0]
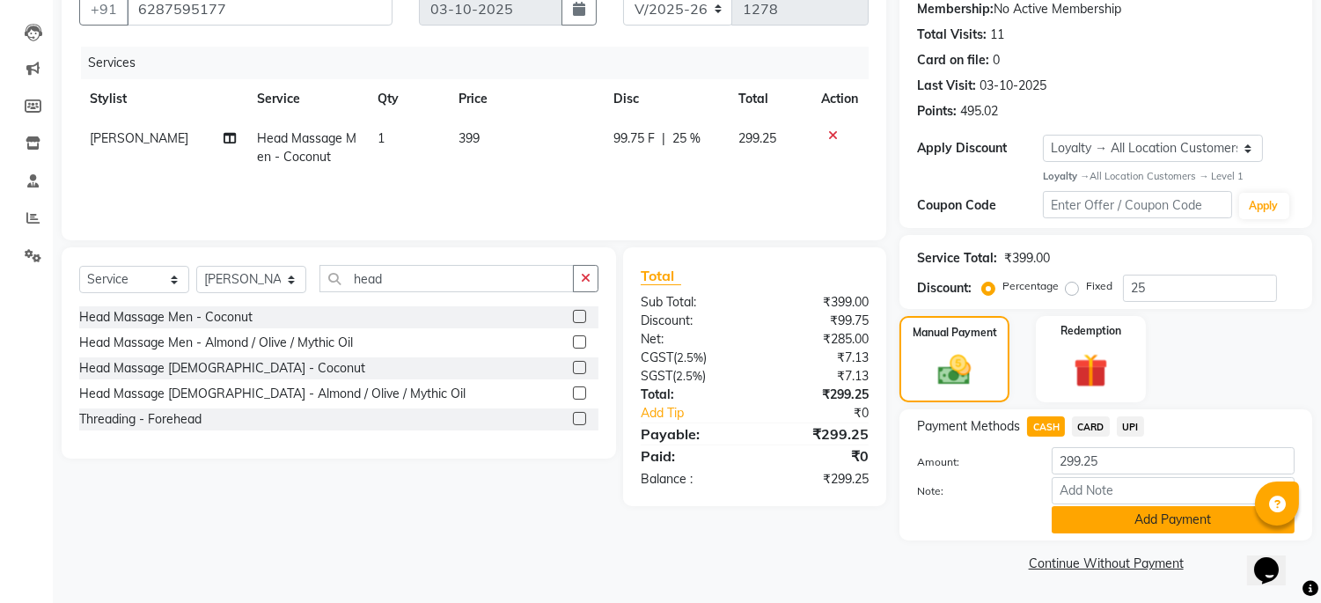
click at [1113, 517] on button "Add Payment" at bounding box center [1173, 519] width 243 height 27
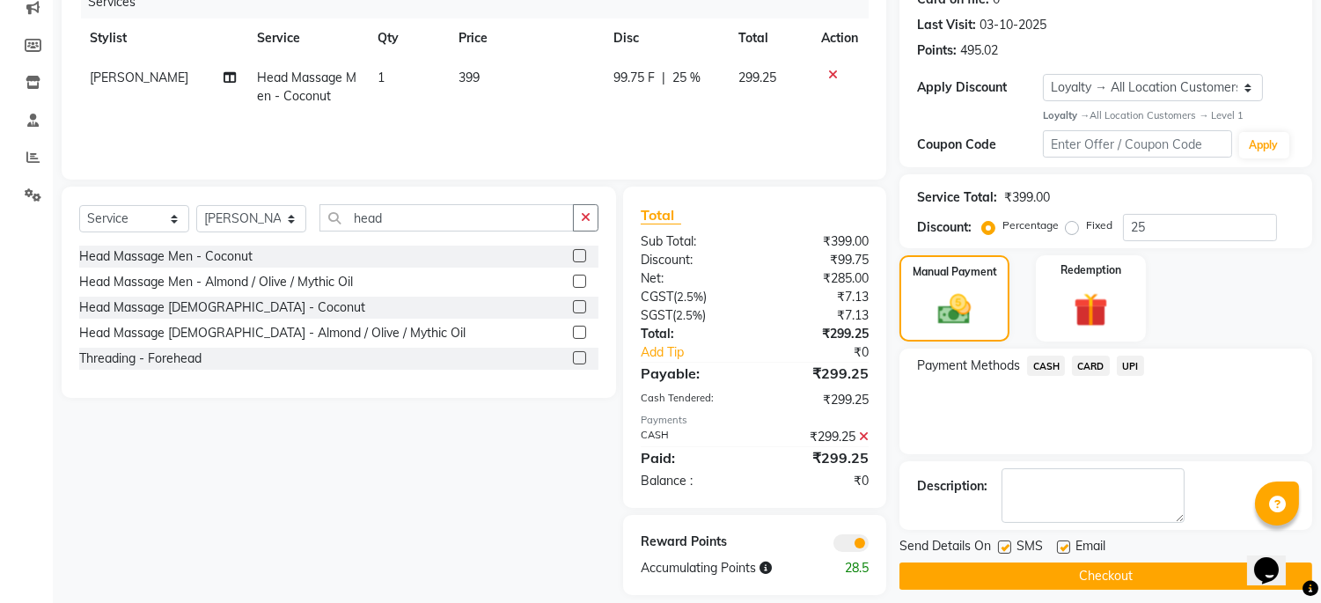
scroll to position [250, 0]
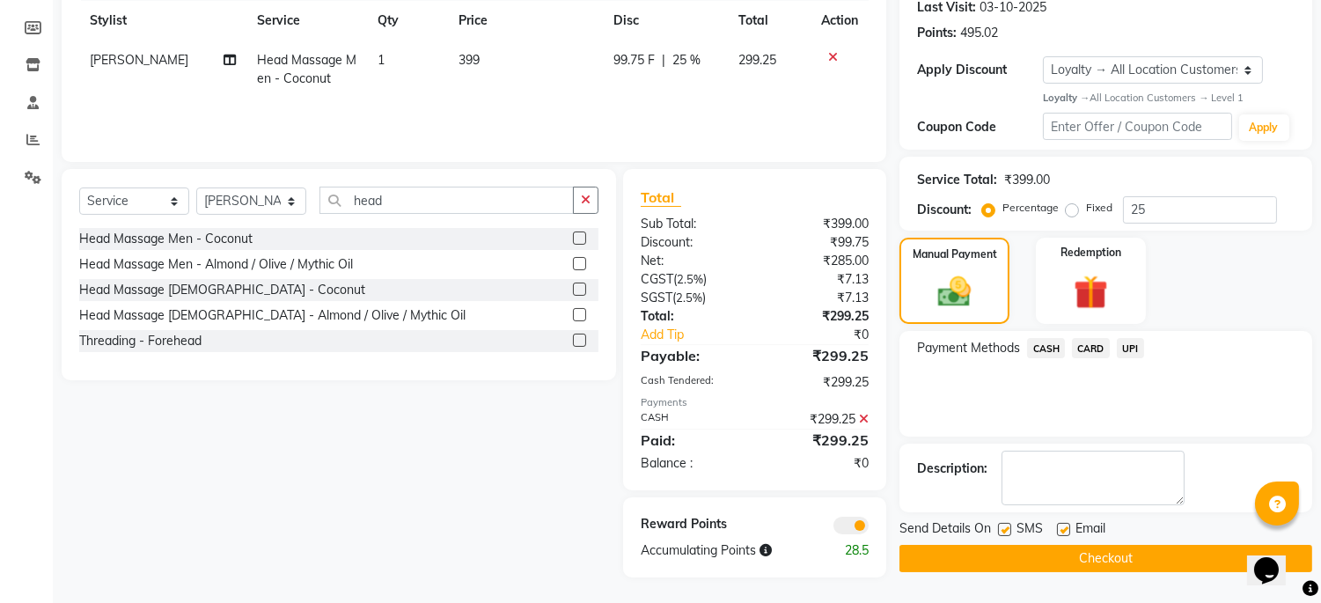
click at [1087, 548] on button "Checkout" at bounding box center [1106, 558] width 413 height 27
